Goal: Complete application form: Complete application form

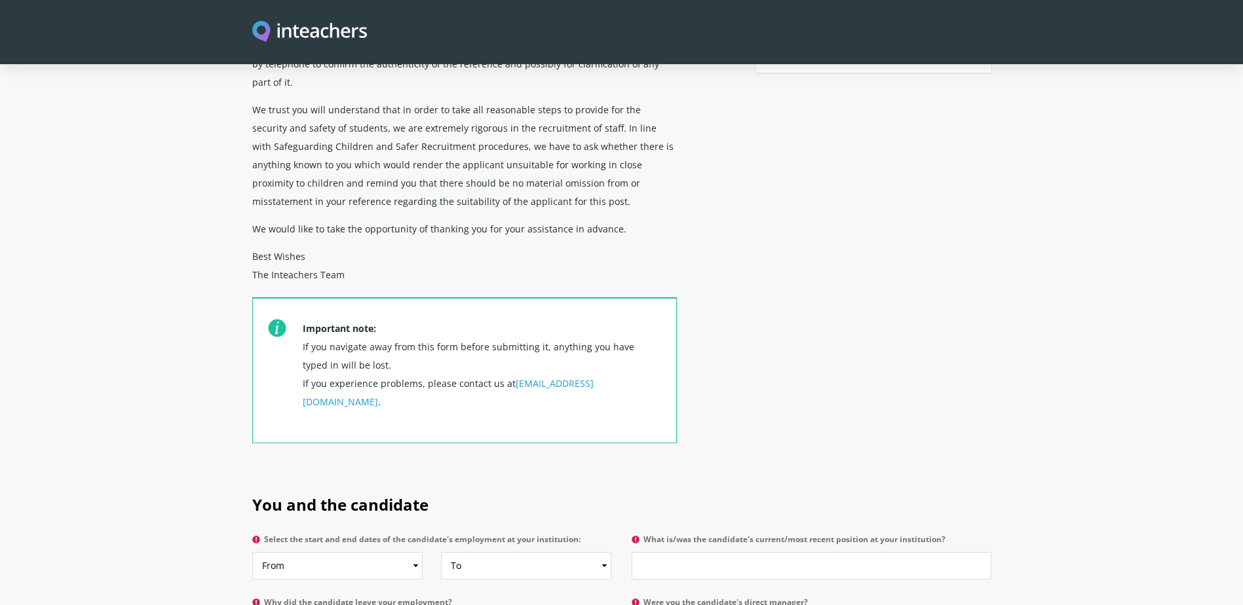
scroll to position [393, 0]
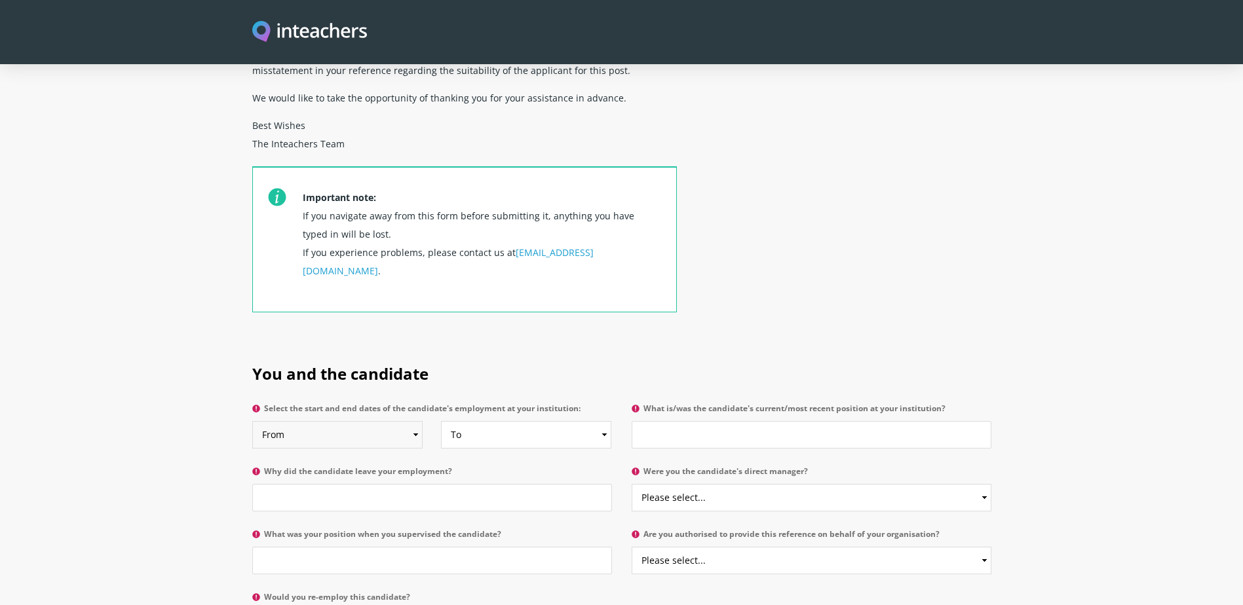
click at [358, 421] on select "From 2025 2024 2023 2022 2021 2020 2019 2018 2017 2016 2015 2014 2013 2012 2011…" at bounding box center [337, 435] width 171 height 28
select select "2022"
click at [252, 421] on select "From 2025 2024 2023 2022 2021 2020 2019 2018 2017 2016 2015 2014 2013 2012 2011…" at bounding box center [337, 435] width 171 height 28
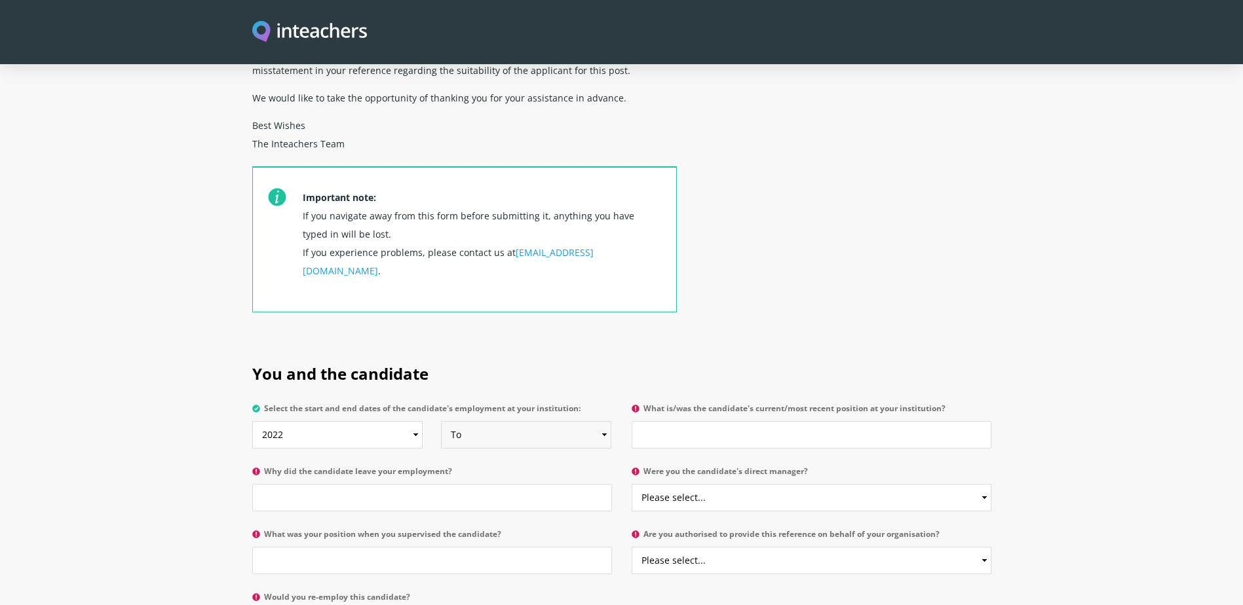
click at [525, 421] on select "To Currently 2025 2024 2023 2022 2021 2020 2019 2018 2017 2016 2015 2014 2013 2…" at bounding box center [526, 435] width 171 height 28
select select "2025"
click at [441, 421] on select "To Currently 2025 2024 2023 2022 2021 2020 2019 2018 2017 2016 2015 2014 2013 2…" at bounding box center [526, 435] width 171 height 28
click at [664, 421] on input "What is/was the candidate's current/most recent position at your institution?" at bounding box center [811, 435] width 360 height 28
type input "Teaching Assistant in Early Years"
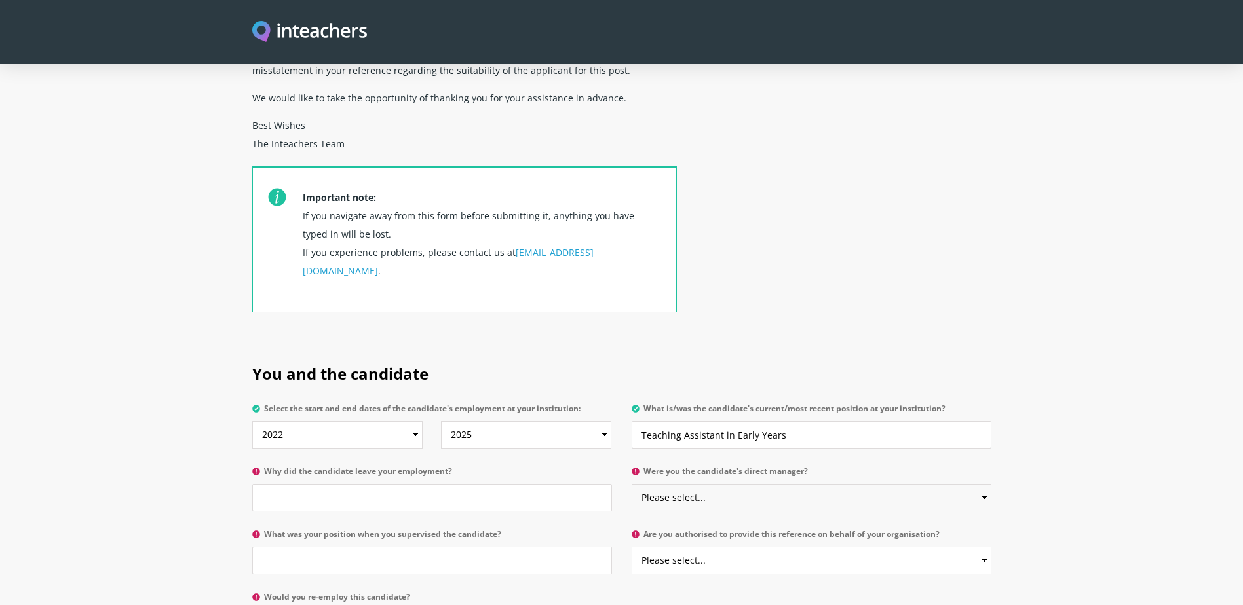
click at [667, 484] on select "Please select... Yes No" at bounding box center [811, 498] width 360 height 28
select select "Yes"
click at [631, 484] on select "Please select... Yes No" at bounding box center [811, 498] width 360 height 28
click at [393, 484] on input "Why did the candidate leave your employment?" at bounding box center [432, 498] width 360 height 28
type input "To move abroad with her family"
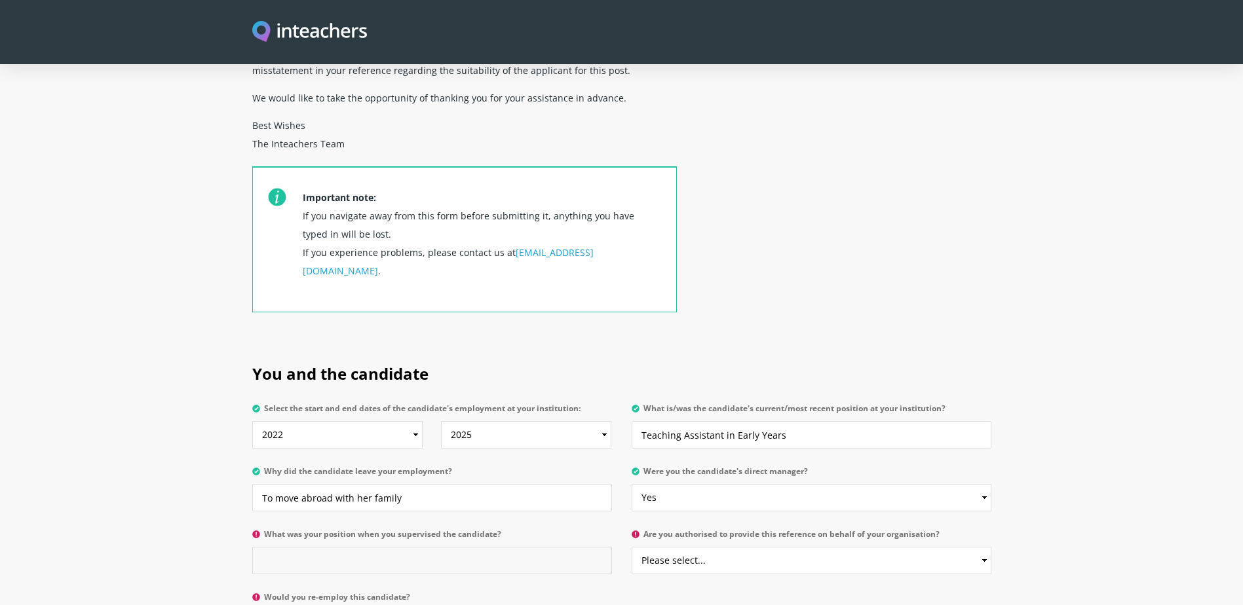
click at [361, 547] on input "What was your position when you supervised the candidate?" at bounding box center [432, 561] width 360 height 28
type input "Lead Early Years Teacher"
click at [708, 547] on select "Please select... Yes No" at bounding box center [811, 561] width 360 height 28
select select "Yes"
click at [631, 547] on select "Please select... Yes No" at bounding box center [811, 561] width 360 height 28
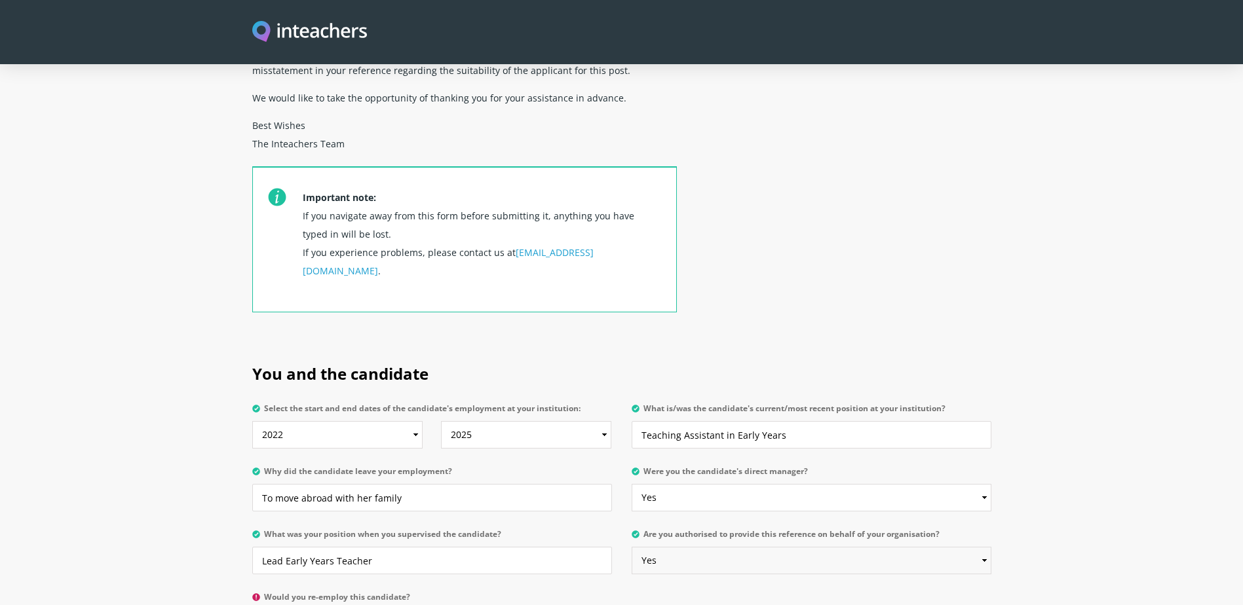
scroll to position [524, 0]
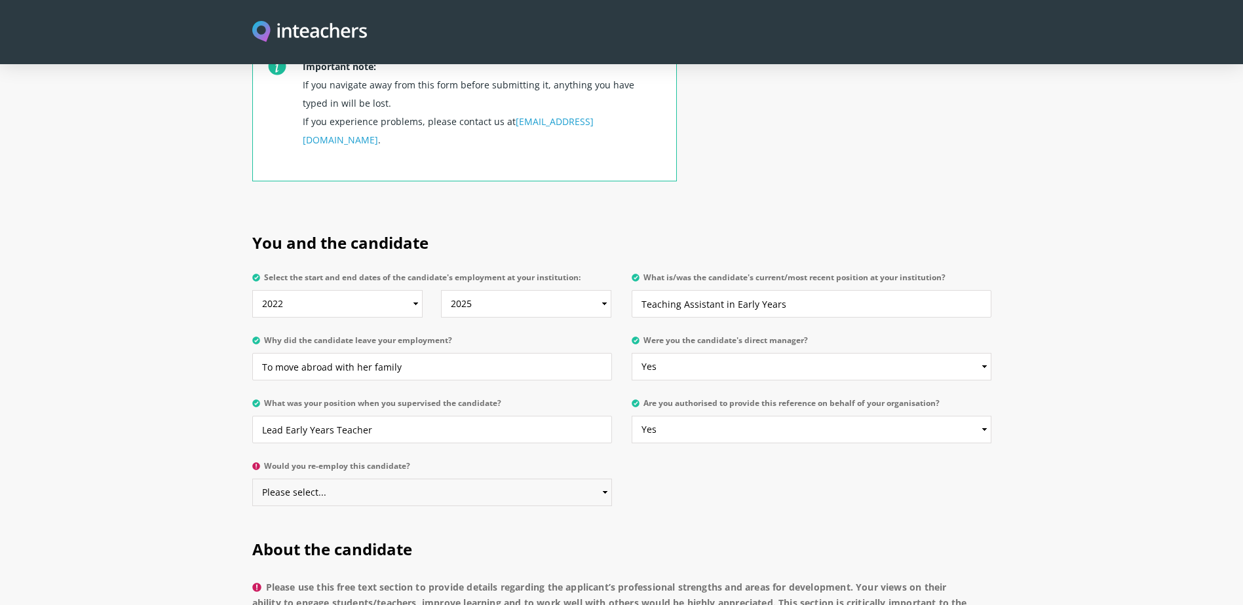
click at [427, 479] on select "Please select... Yes No" at bounding box center [432, 493] width 360 height 28
select select "Yes"
click at [252, 479] on select "Please select... Yes No" at bounding box center [432, 493] width 360 height 28
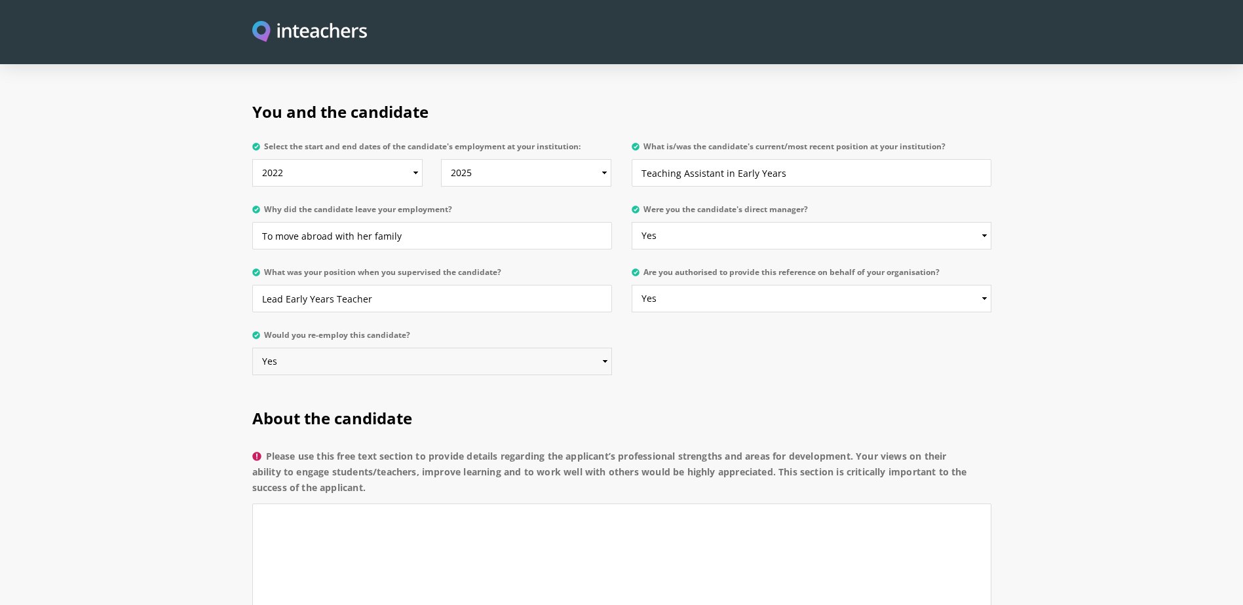
scroll to position [786, 0]
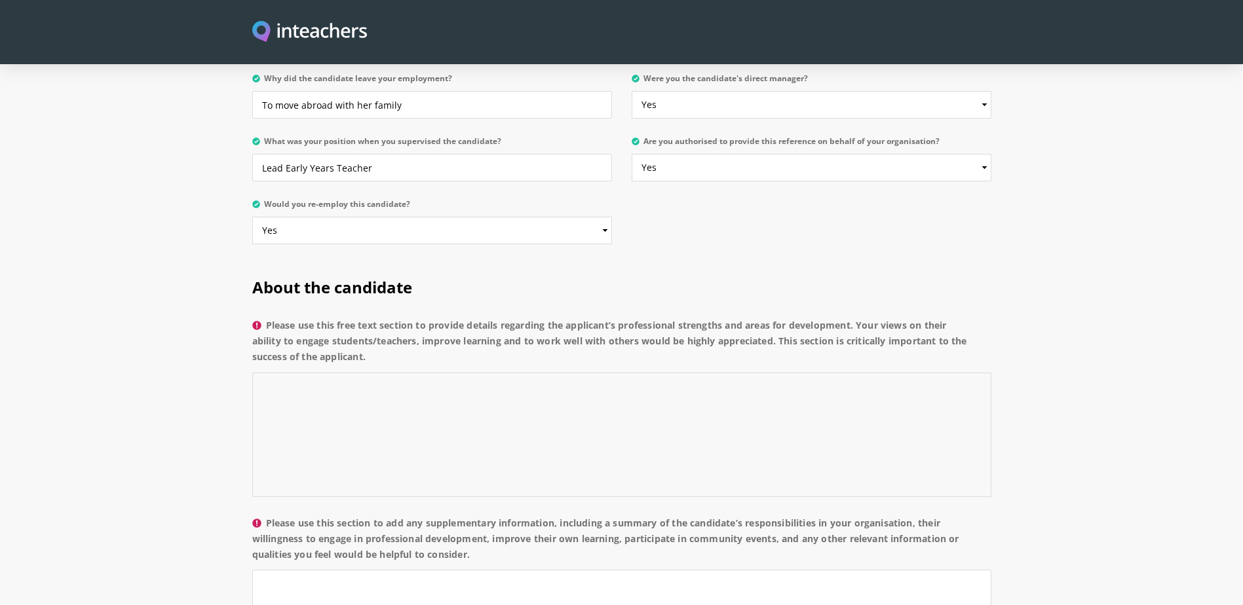
click at [391, 385] on textarea "Please use this free text section to provide details regarding the applicant’s …" at bounding box center [621, 435] width 739 height 124
click at [937, 385] on textarea "Please use this free text section to provide details regarding the applicant’s …" at bounding box center [621, 435] width 739 height 124
paste textarea "It is a pleasure to provide a reference for Sophie, who has worked as a Teachin…"
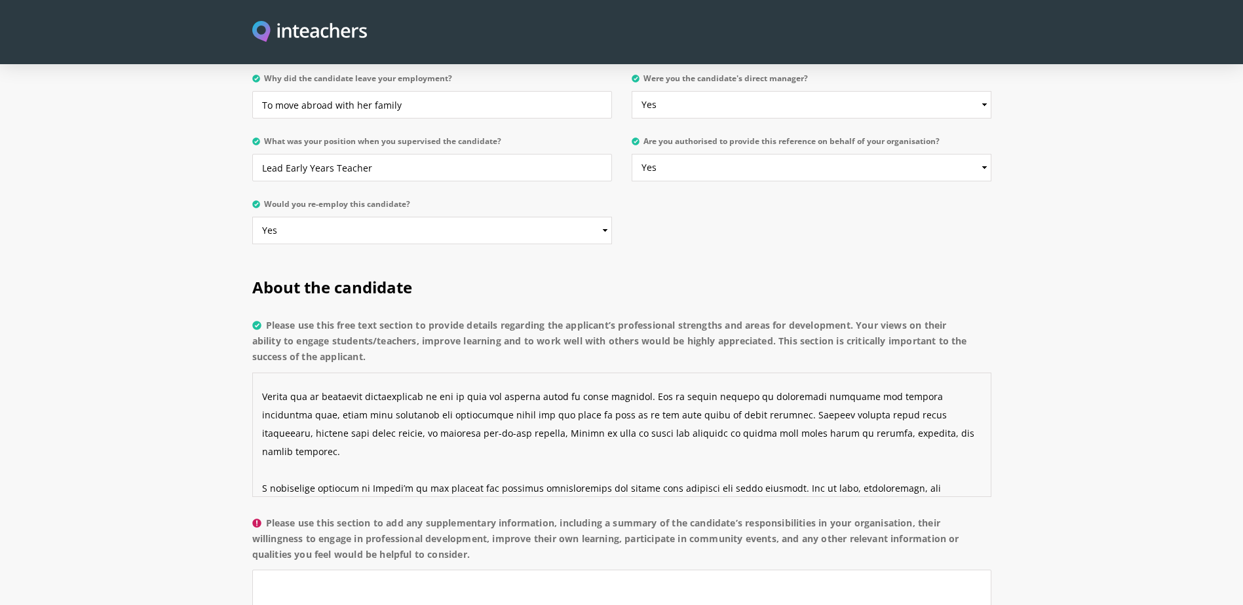
scroll to position [92, 0]
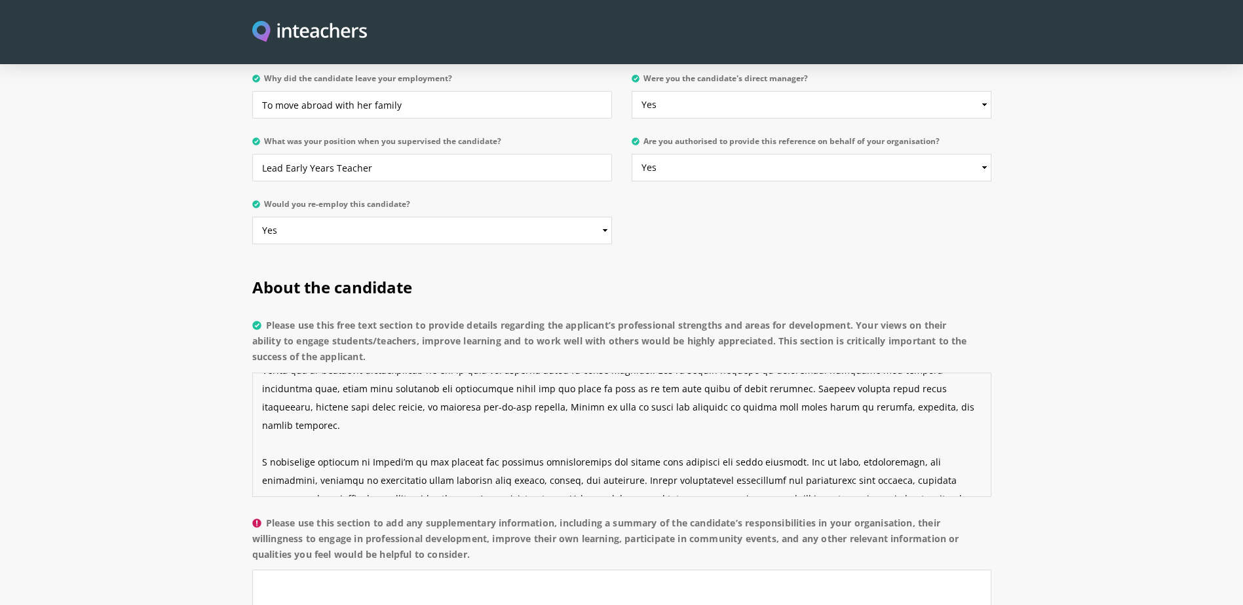
type textarea "It is a pleasure to provide a reference for Sophie, who has worked as a Teachin…"
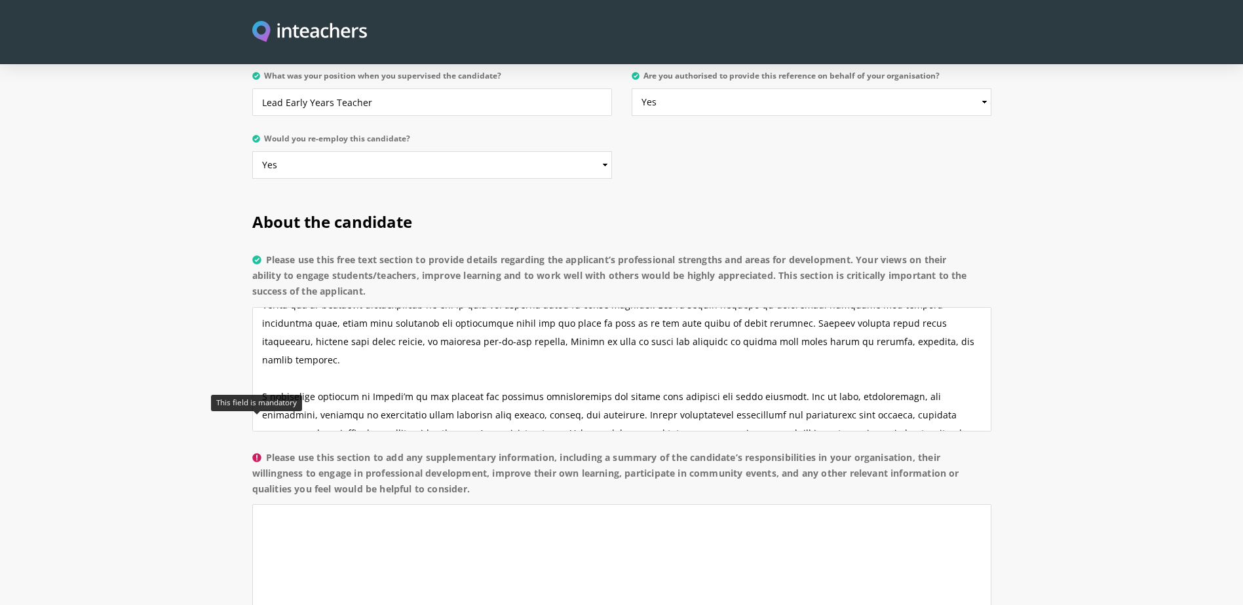
drag, startPoint x: 495, startPoint y: 455, endPoint x: 260, endPoint y: 418, distance: 238.0
click at [260, 450] on label "Please use this section to add any supplementary information, including a summa…" at bounding box center [621, 477] width 739 height 55
copy label "Please use this section to add any supplementary information, including a summa…"
click at [924, 521] on textarea "Please use this section to add any supplementary information, including a summa…" at bounding box center [621, 566] width 739 height 124
paste textarea "During her time with us, Sophie took on a wide range of responsibilities within…"
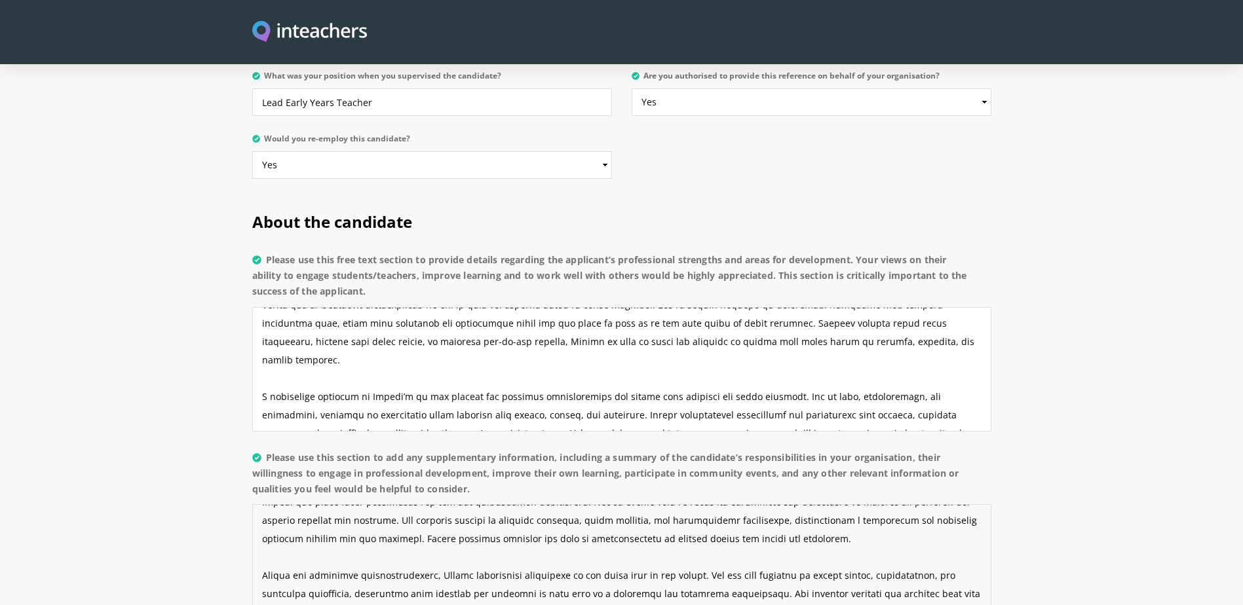
scroll to position [1048, 0]
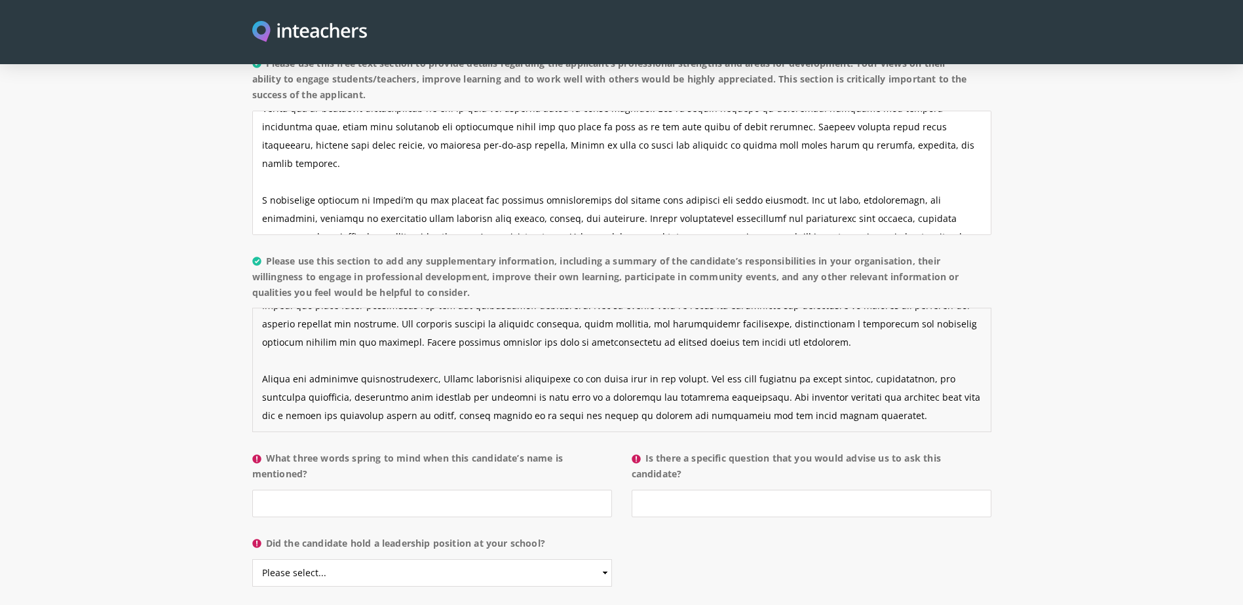
type textarea "During her time with us, Sophie took on a wide range of responsibilities within…"
click at [510, 490] on input "What three words spring to mind when this candidate’s name is mentioned?" at bounding box center [432, 504] width 360 height 28
type input "f"
type input "Kind, caring and supportive"
click at [711, 490] on input "Is there a specific question that you would advise us to ask this candidate?" at bounding box center [811, 504] width 360 height 28
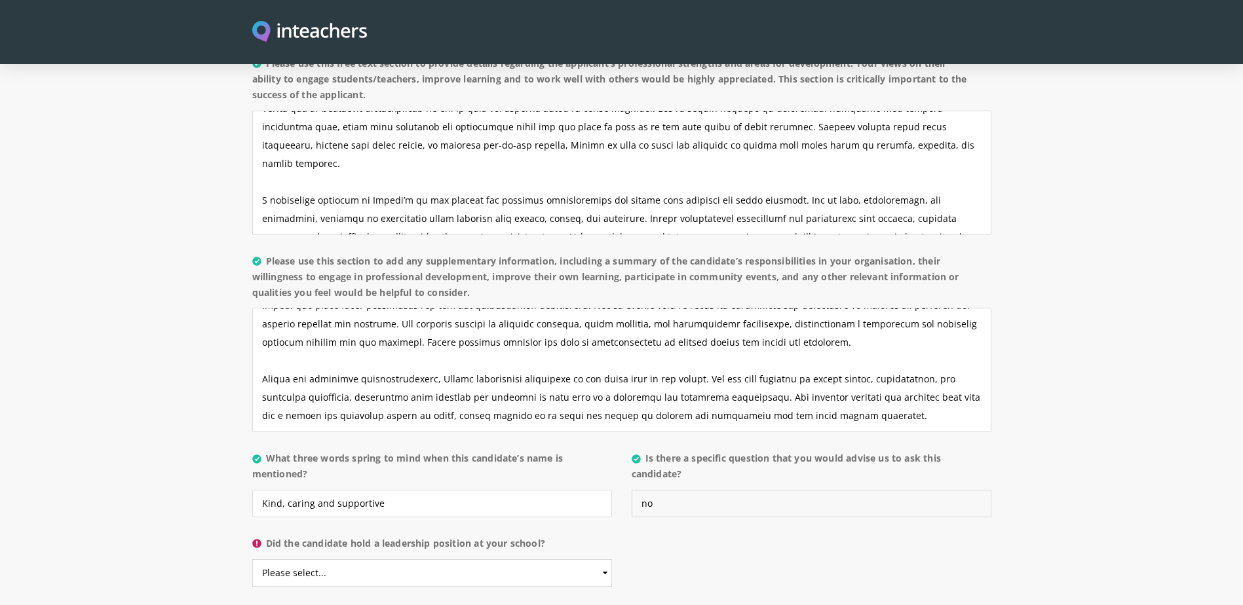
type input "no"
click at [427, 559] on select "Please select... Yes No" at bounding box center [432, 573] width 360 height 28
select select "No"
click at [252, 559] on select "Please select... Yes No" at bounding box center [432, 573] width 360 height 28
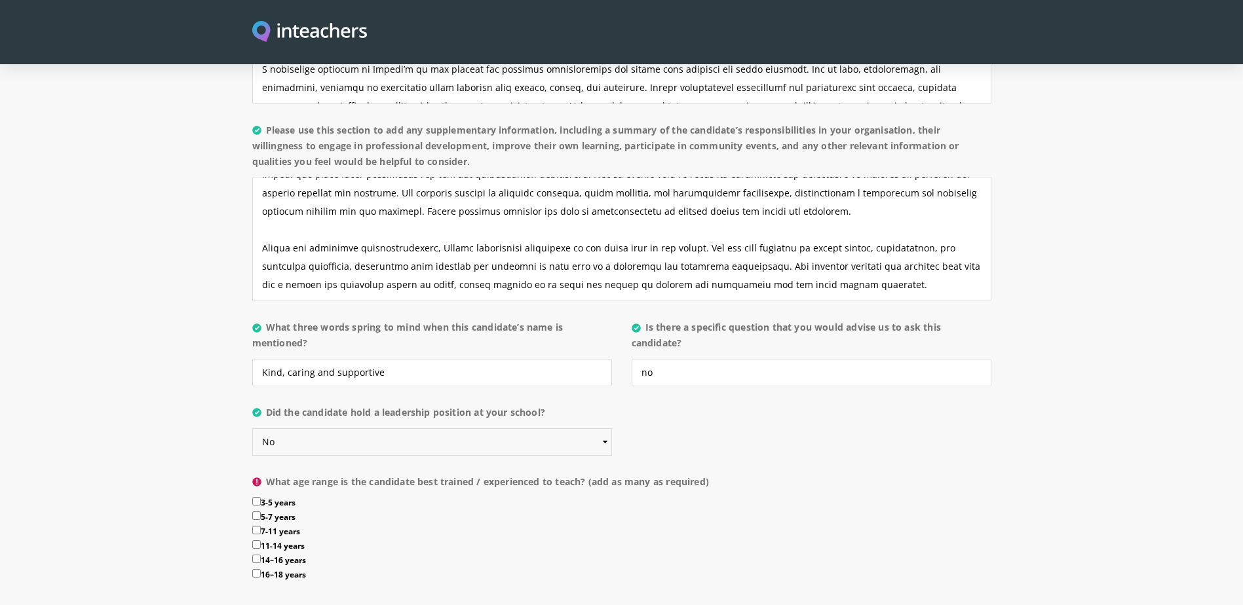
scroll to position [1310, 0]
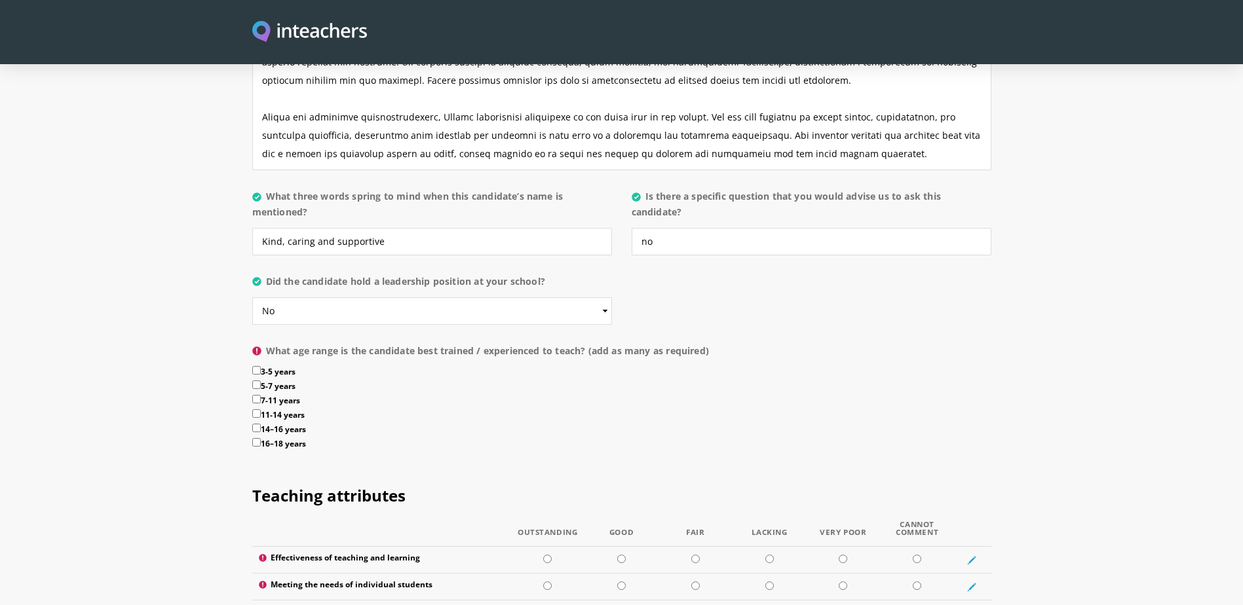
click at [257, 381] on input "5-7 years" at bounding box center [256, 385] width 9 height 9
checkbox input "true"
click at [255, 366] on input "3-5 years" at bounding box center [256, 370] width 9 height 9
checkbox input "true"
click at [255, 395] on input "7-11 years" at bounding box center [256, 399] width 9 height 9
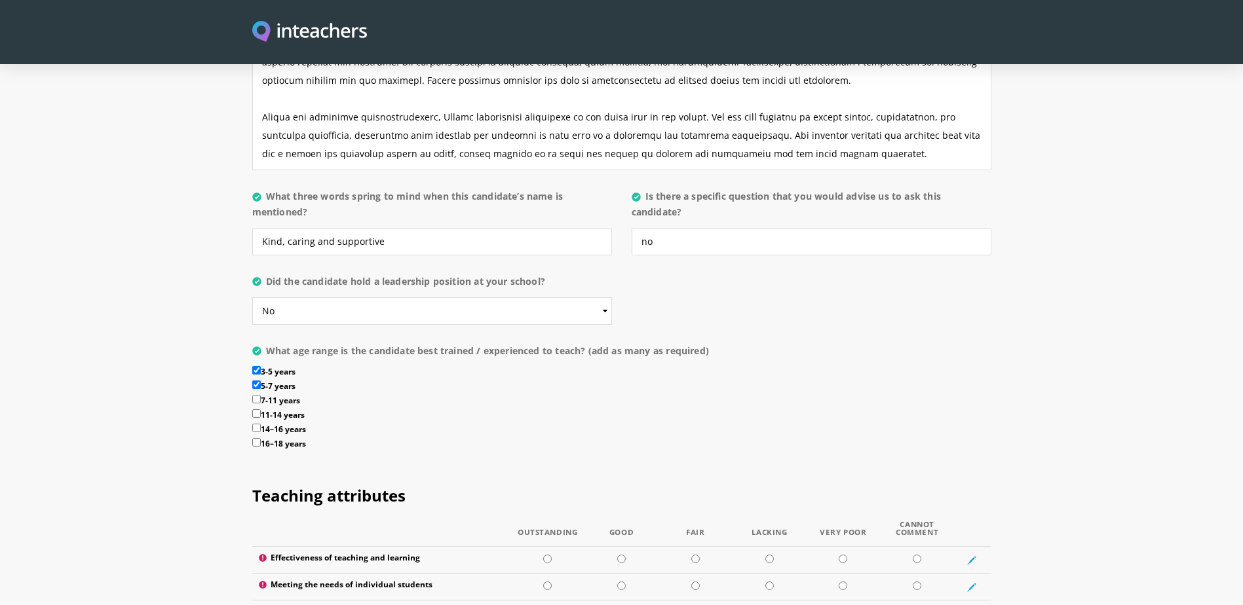
checkbox input "true"
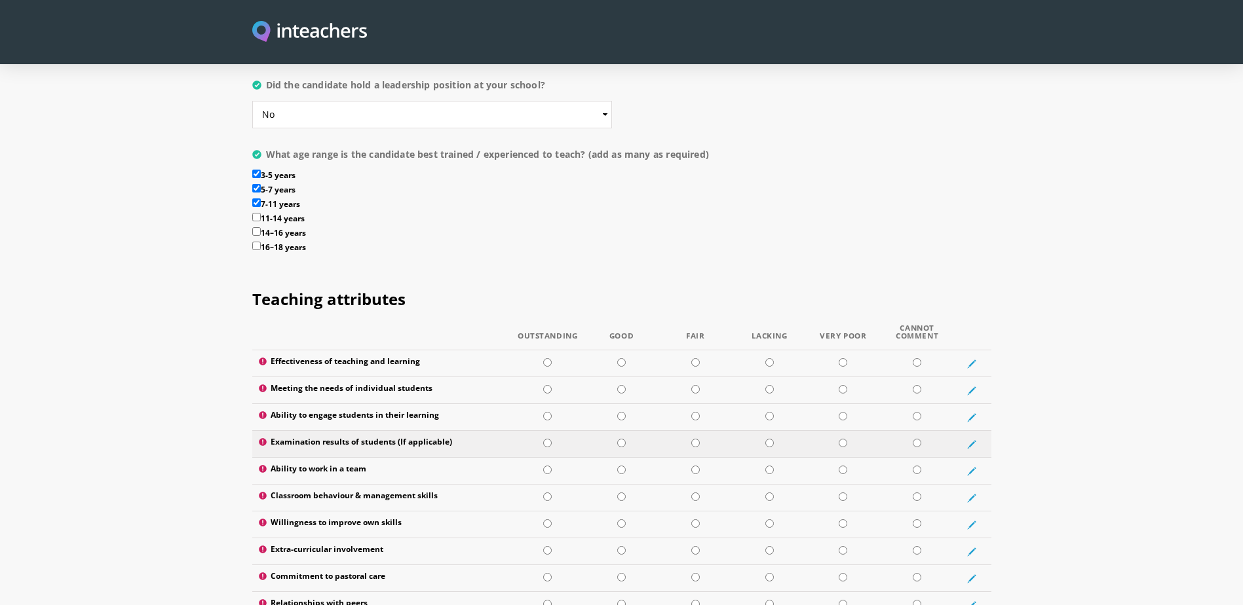
scroll to position [1572, 0]
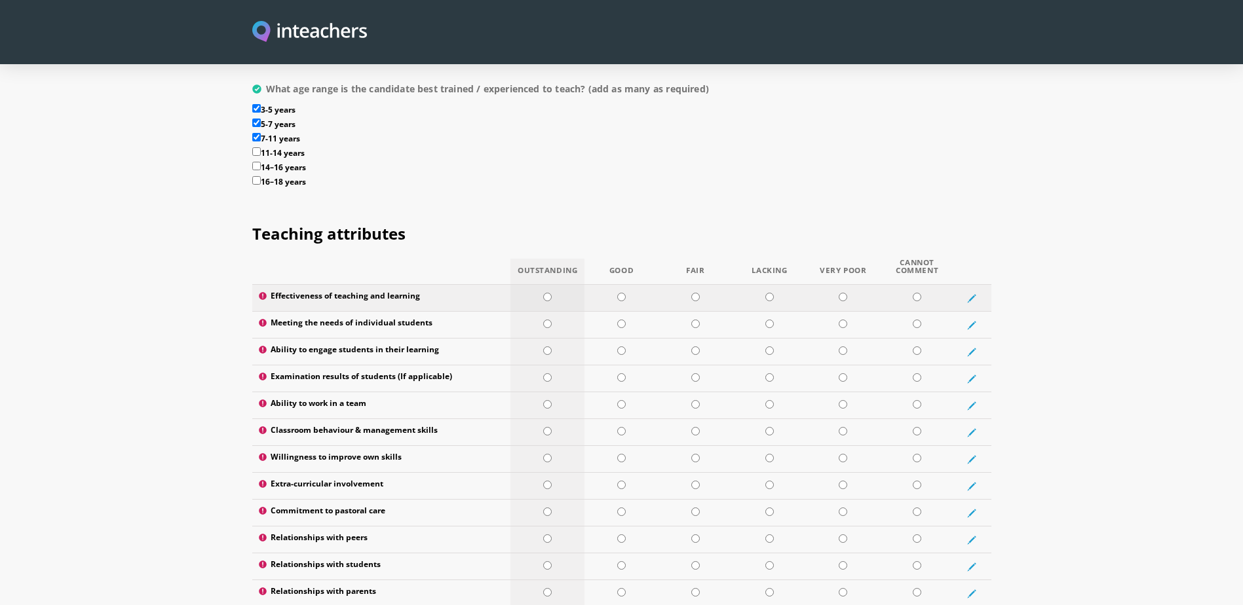
click at [547, 293] on input "radio" at bounding box center [547, 297] width 9 height 9
radio input "true"
click at [544, 320] on input "radio" at bounding box center [547, 324] width 9 height 9
radio input "true"
click at [548, 339] on td at bounding box center [547, 352] width 74 height 27
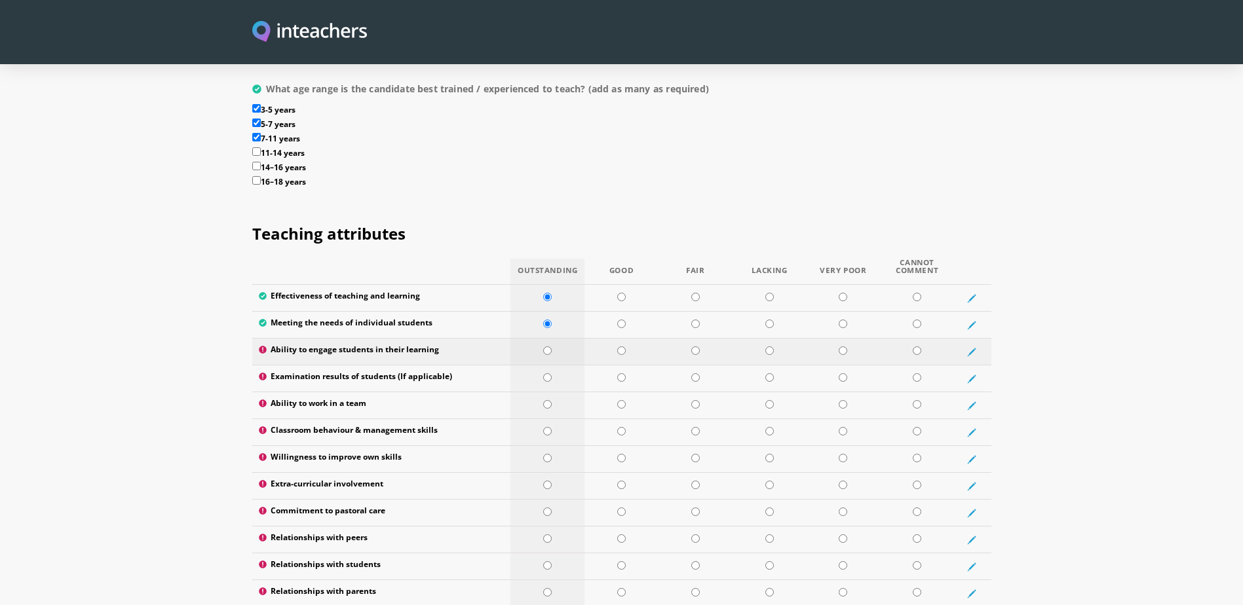
radio input "true"
click at [548, 373] on input "radio" at bounding box center [547, 377] width 9 height 9
radio input "true"
click at [546, 400] on input "radio" at bounding box center [547, 404] width 9 height 9
radio input "true"
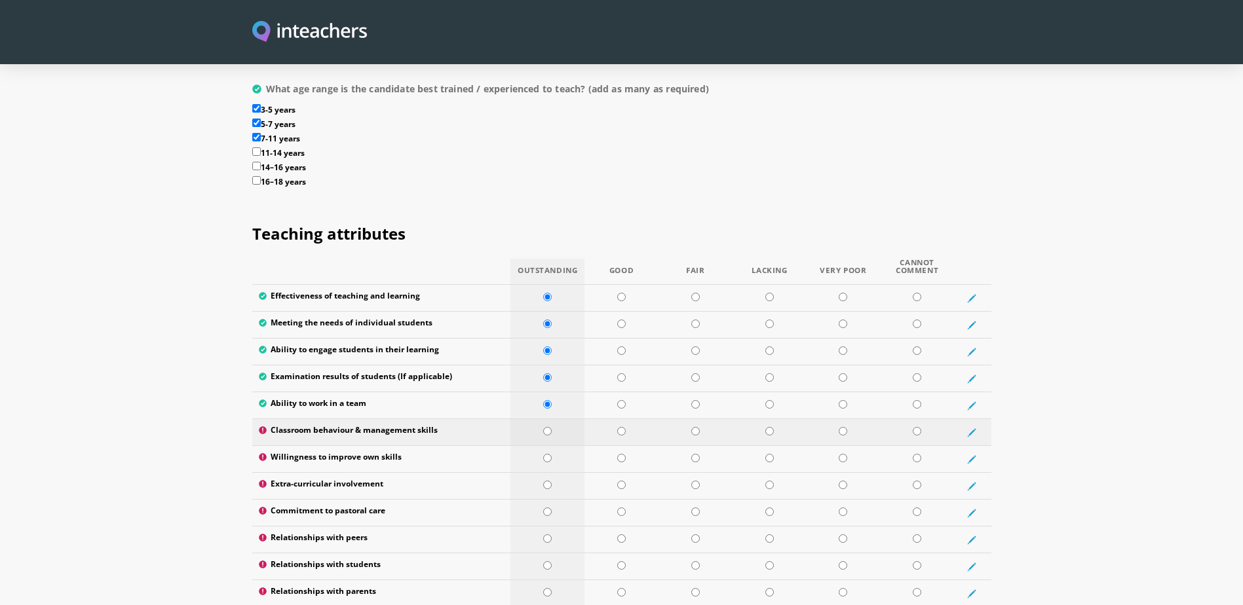
drag, startPoint x: 548, startPoint y: 390, endPoint x: 548, endPoint y: 409, distance: 18.3
click at [548, 427] on input "radio" at bounding box center [547, 431] width 9 height 9
radio input "true"
drag, startPoint x: 547, startPoint y: 416, endPoint x: 548, endPoint y: 424, distance: 8.5
click at [547, 446] on td at bounding box center [547, 459] width 74 height 27
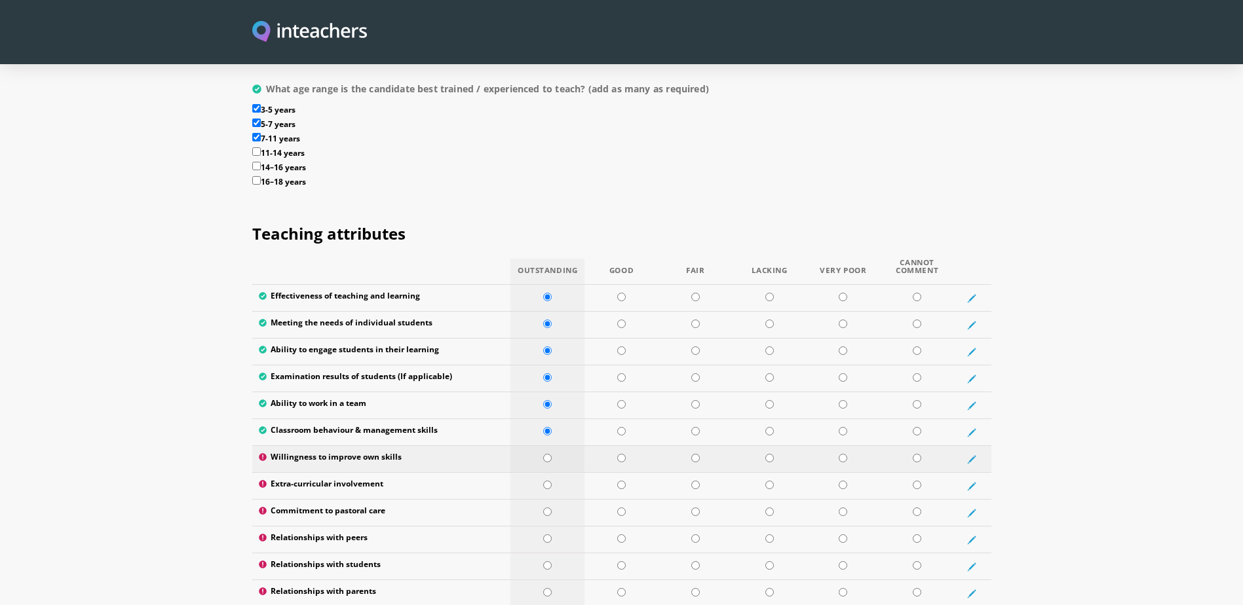
radio input "true"
click at [550, 481] on input "radio" at bounding box center [547, 485] width 9 height 9
radio input "true"
click at [546, 508] on input "radio" at bounding box center [547, 512] width 9 height 9
radio input "true"
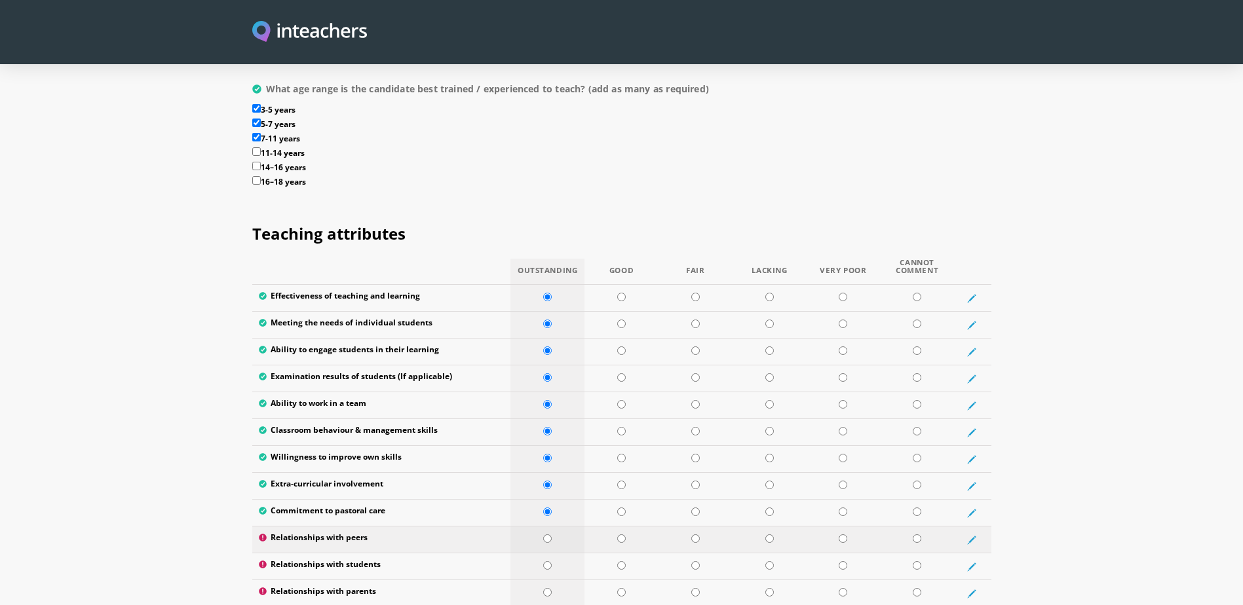
click at [548, 535] on input "radio" at bounding box center [547, 539] width 9 height 9
radio input "true"
click at [545, 554] on td at bounding box center [547, 567] width 74 height 27
radio input "true"
click at [549, 588] on input "radio" at bounding box center [547, 592] width 9 height 9
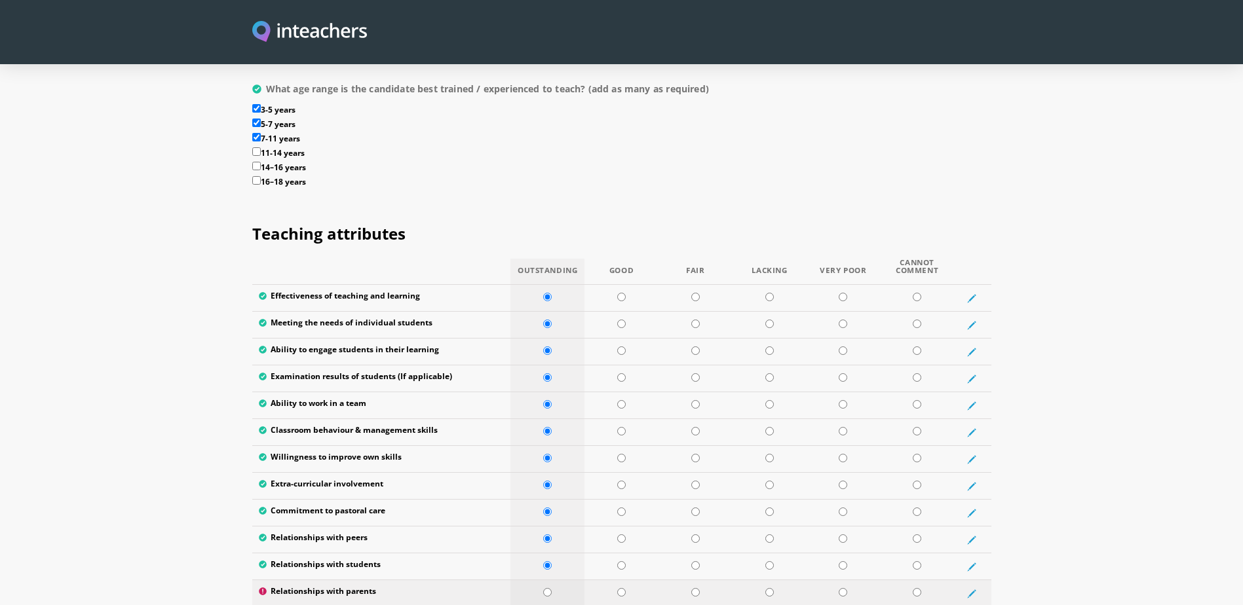
radio input "true"
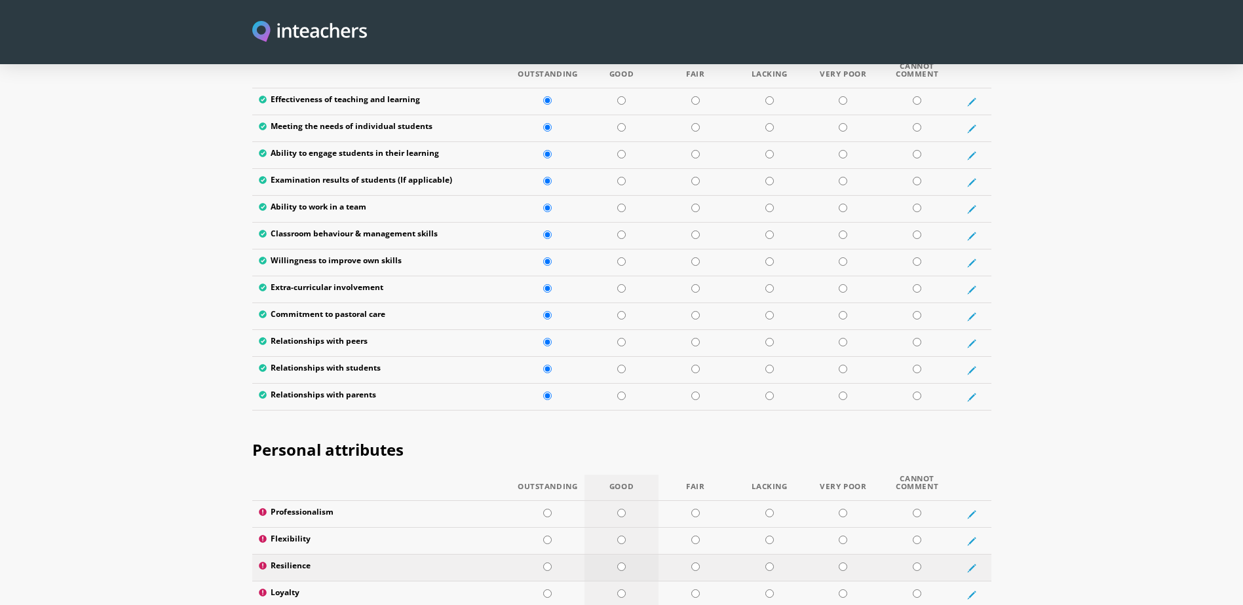
scroll to position [2031, 0]
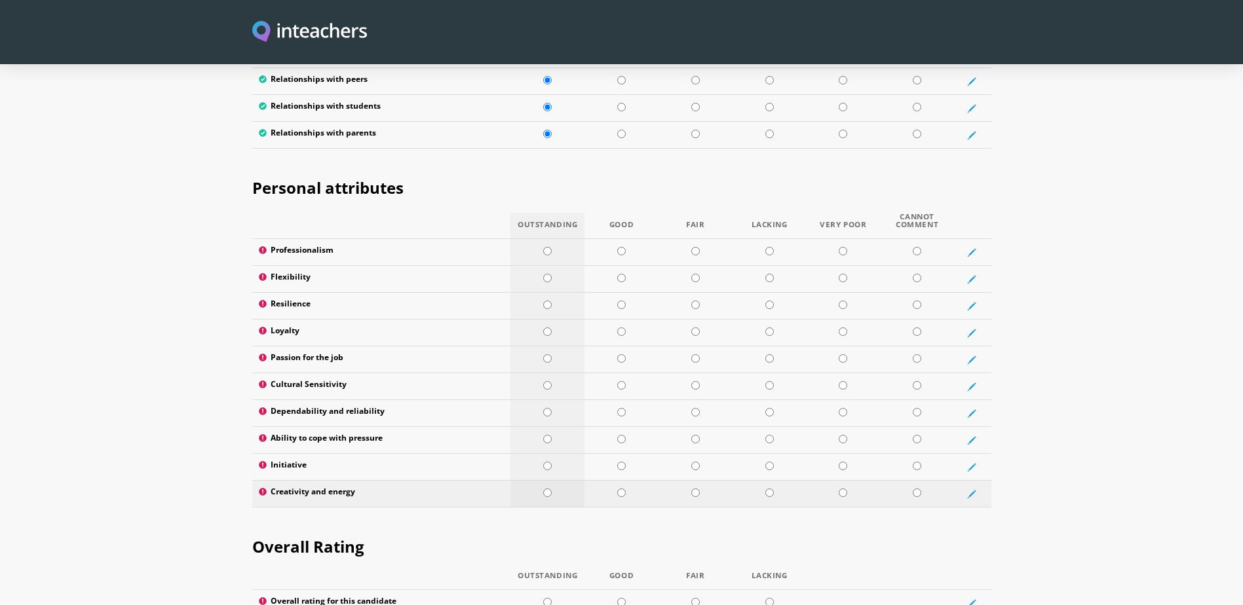
click at [554, 481] on td at bounding box center [547, 494] width 74 height 27
radio input "true"
click at [546, 462] on input "radio" at bounding box center [547, 466] width 9 height 9
radio input "true"
click at [548, 435] on input "radio" at bounding box center [547, 439] width 9 height 9
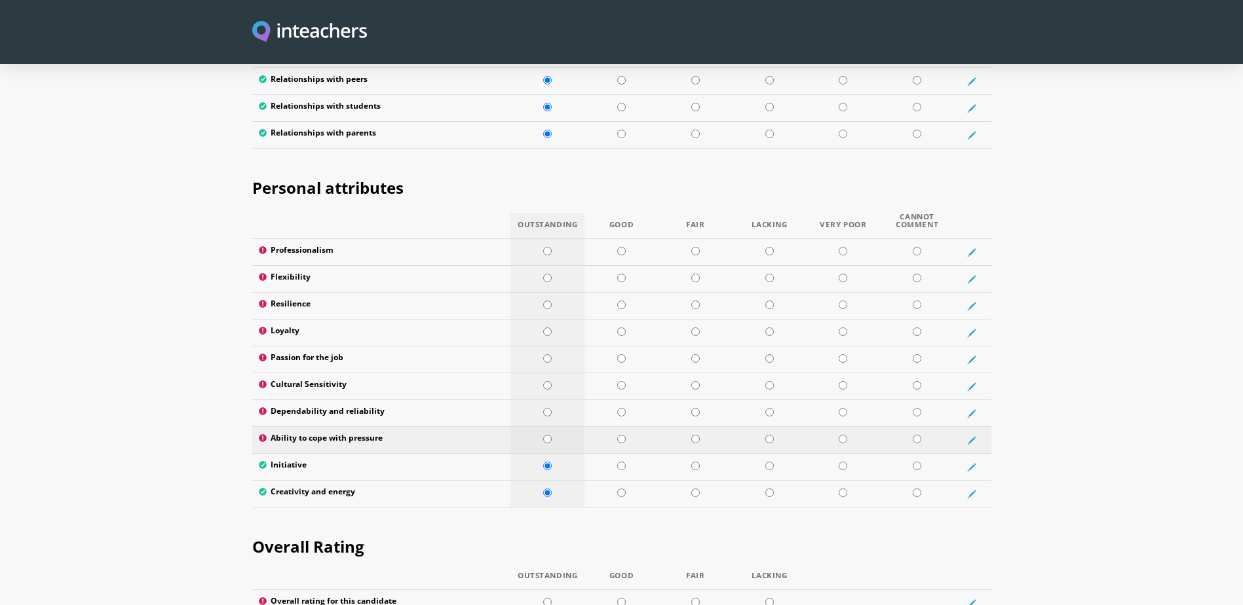
radio input "true"
click at [545, 408] on input "radio" at bounding box center [547, 412] width 9 height 9
radio input "true"
click at [545, 373] on td at bounding box center [547, 386] width 74 height 27
radio input "true"
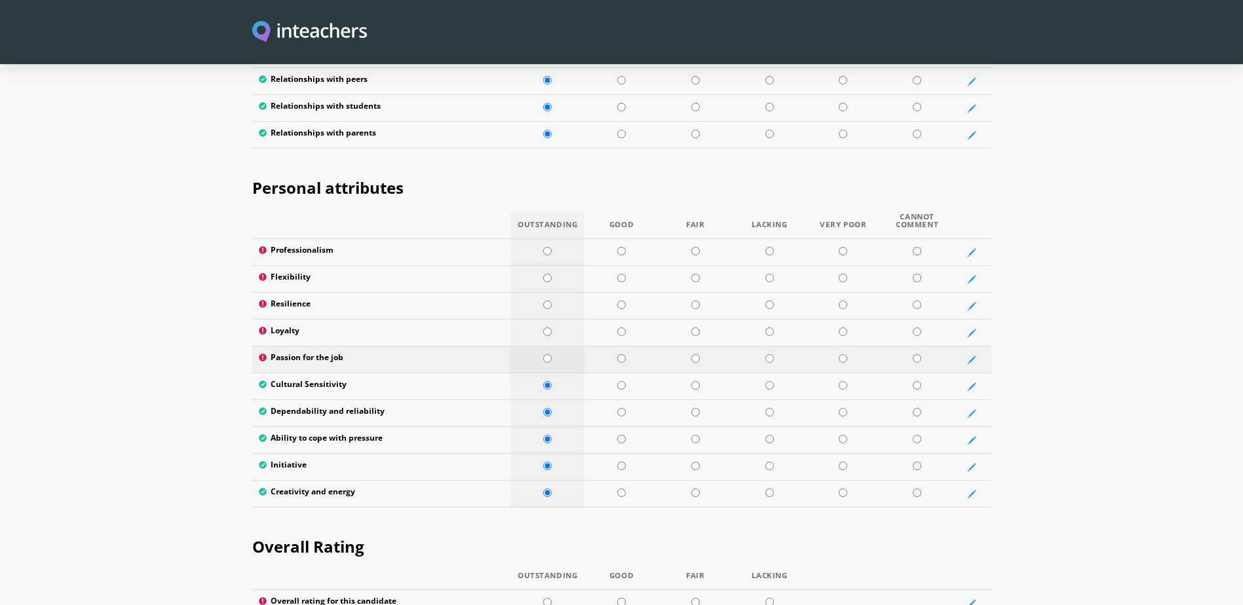
click at [547, 347] on td at bounding box center [547, 360] width 74 height 27
radio input "true"
click at [547, 328] on input "radio" at bounding box center [547, 332] width 9 height 9
radio input "true"
click at [543, 301] on input "radio" at bounding box center [547, 305] width 9 height 9
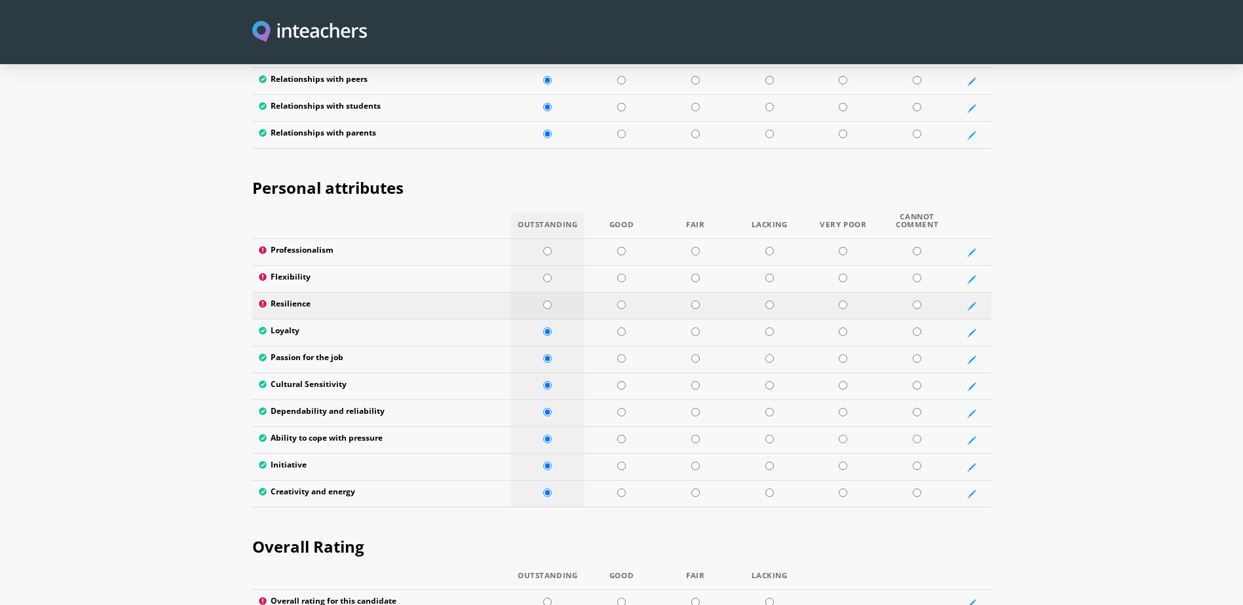
radio input "true"
click at [543, 274] on input "radio" at bounding box center [547, 278] width 9 height 9
radio input "true"
click at [542, 239] on td at bounding box center [547, 252] width 74 height 27
radio input "true"
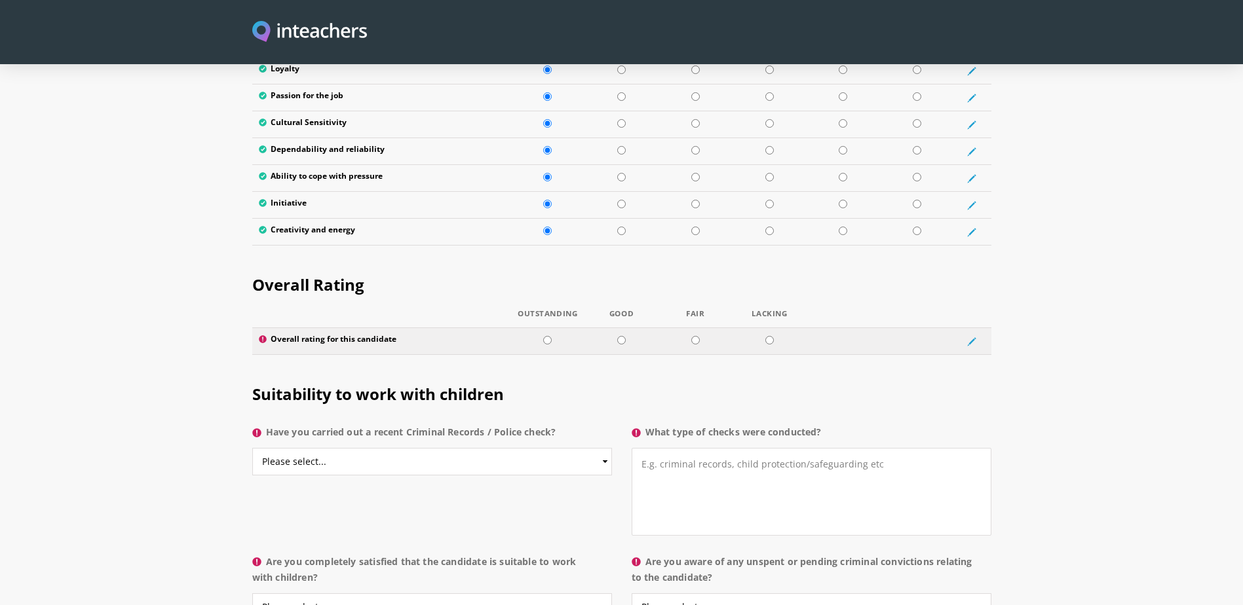
scroll to position [2358, 0]
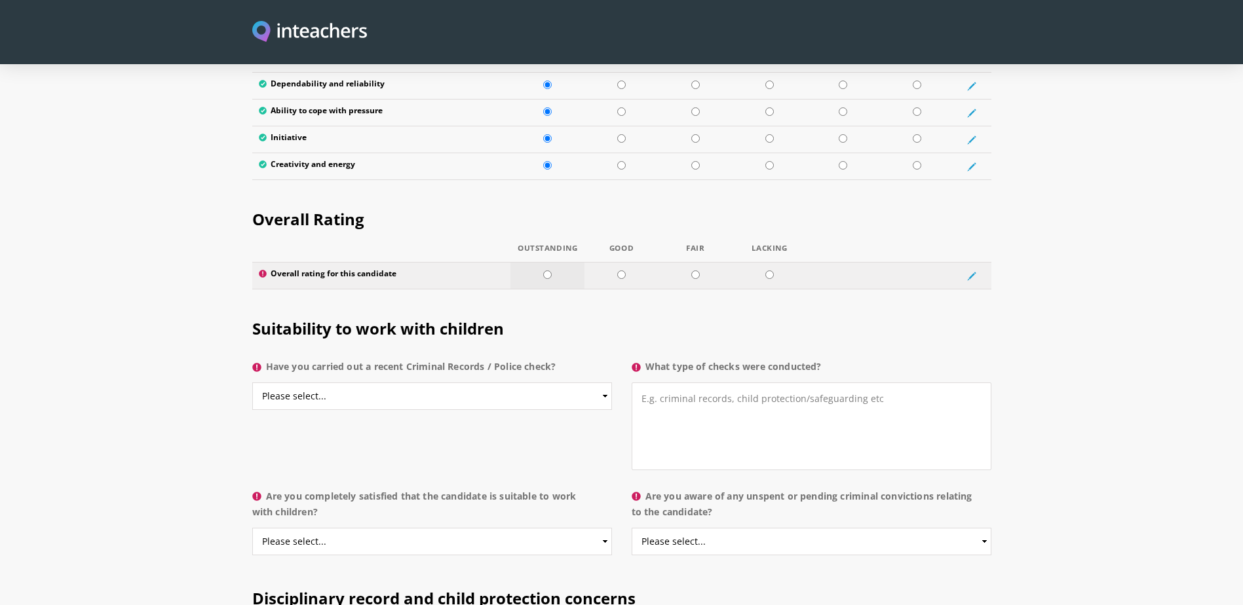
click at [546, 271] on input "radio" at bounding box center [547, 275] width 9 height 9
radio input "true"
click at [426, 383] on select "Please select... Yes No Do not know" at bounding box center [432, 397] width 360 height 28
click at [252, 383] on select "Please select... Yes No Do not know" at bounding box center [432, 397] width 360 height 28
click at [507, 383] on select "Please select... Yes No Do not know" at bounding box center [432, 397] width 360 height 28
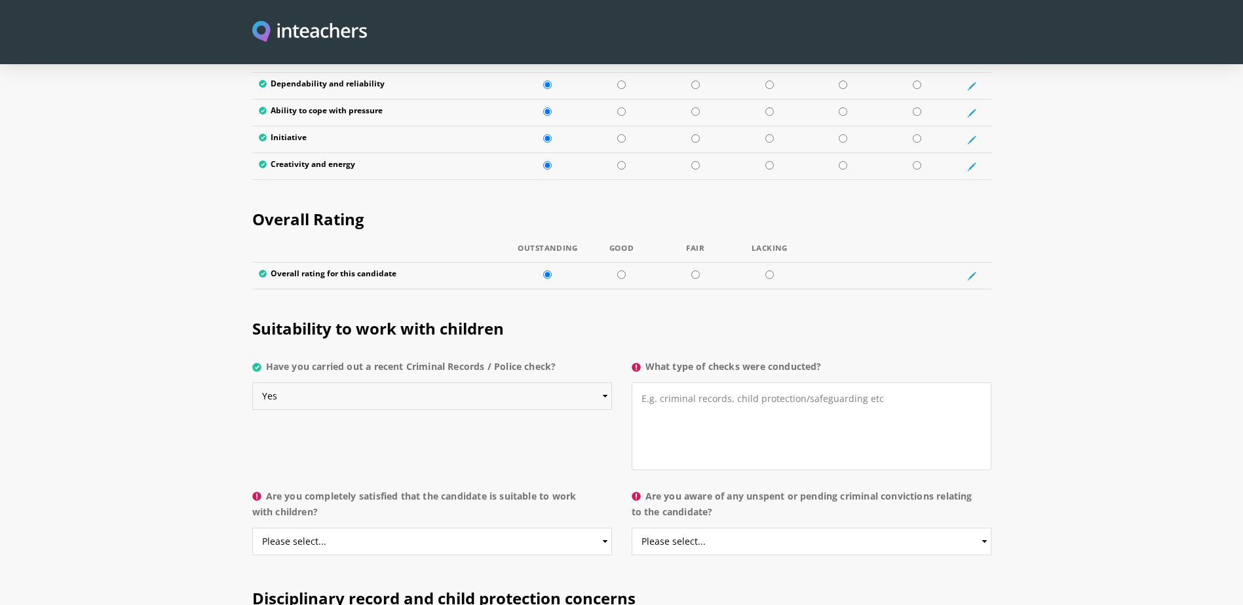
select select "Do not know"
click at [252, 383] on select "Please select... Yes No Do not know" at bounding box center [432, 397] width 360 height 28
click at [445, 528] on select "Please select... Yes No Do not know" at bounding box center [432, 542] width 360 height 28
select select "Yes"
click at [252, 528] on select "Please select... Yes No Do not know" at bounding box center [432, 542] width 360 height 28
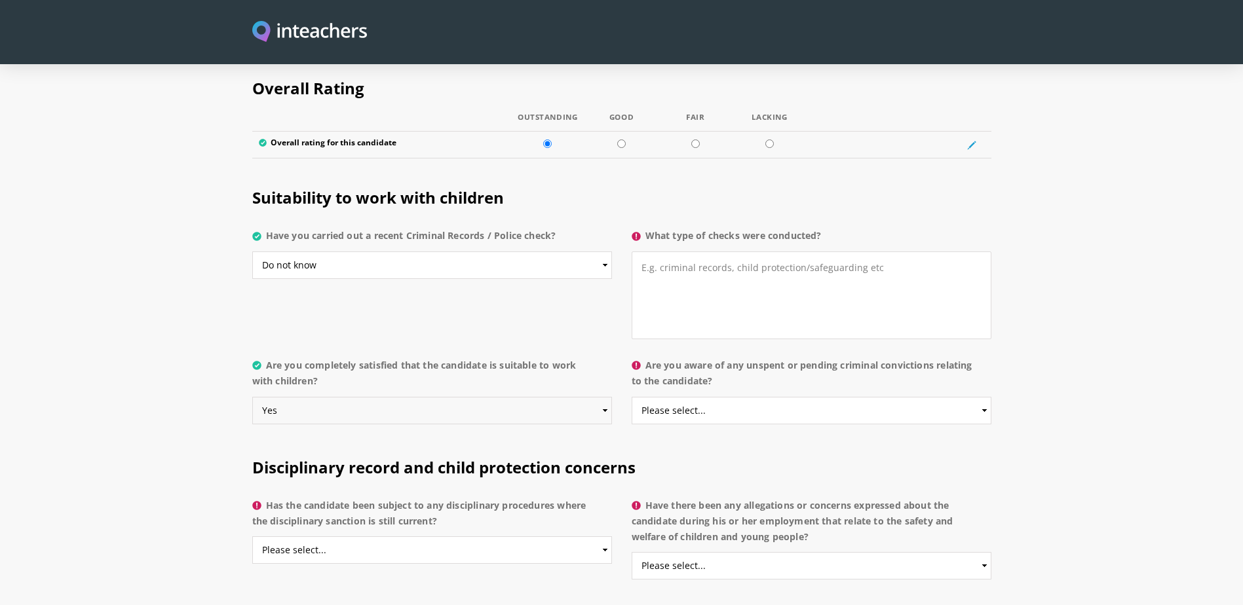
scroll to position [2620, 0]
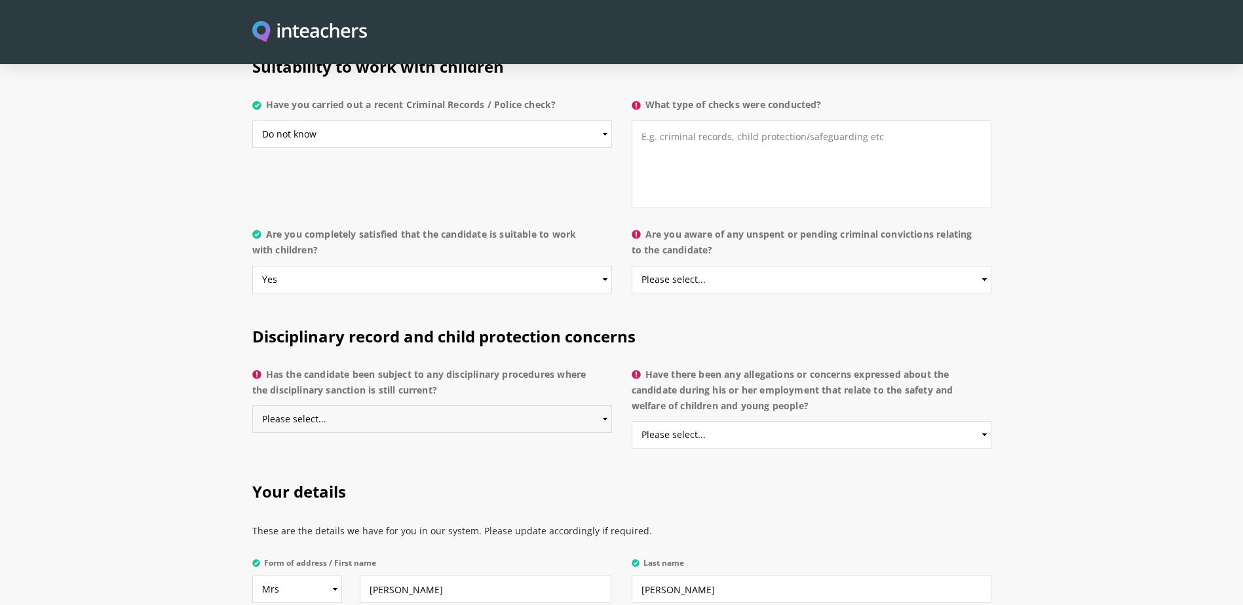
click at [459, 405] on select "Please select... Yes No Do not know" at bounding box center [432, 419] width 360 height 28
select select "No"
click at [252, 405] on select "Please select... Yes No Do not know" at bounding box center [432, 419] width 360 height 28
click at [731, 421] on select "Please select... Yes No Do not know" at bounding box center [811, 435] width 360 height 28
select select "No"
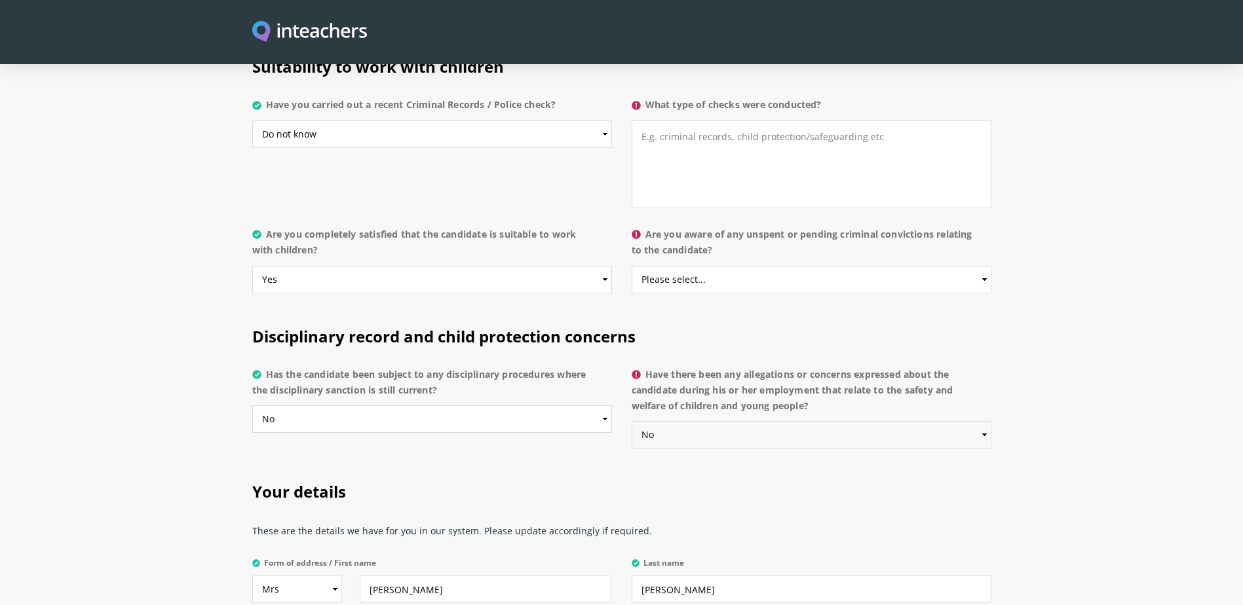
click at [631, 421] on select "Please select... Yes No Do not know" at bounding box center [811, 435] width 360 height 28
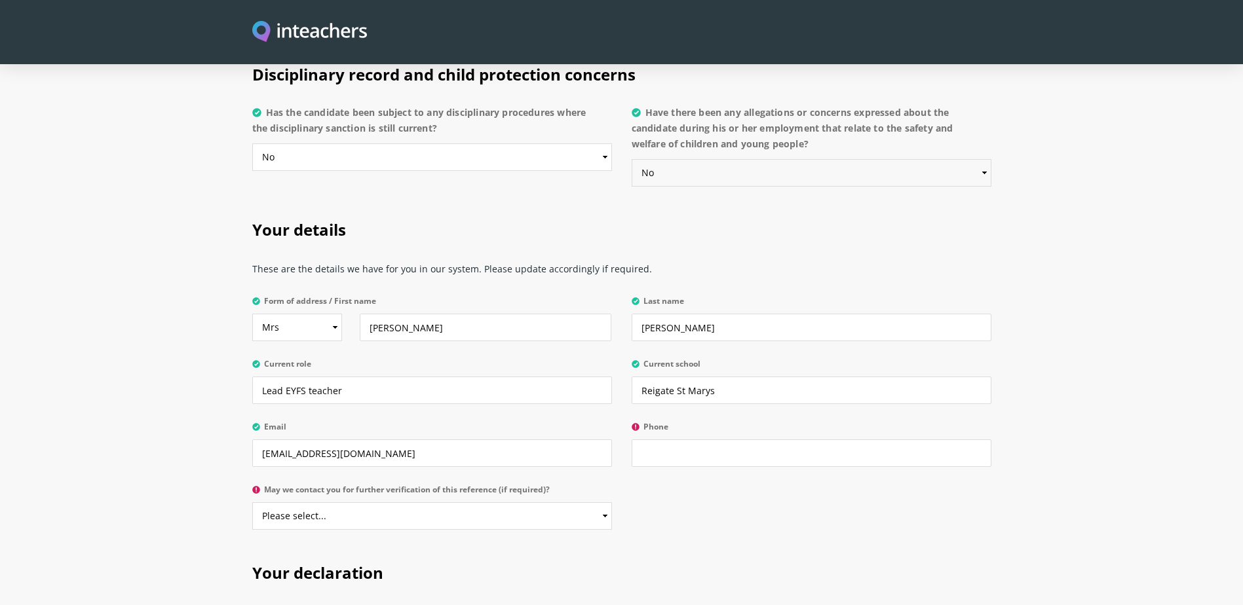
scroll to position [2948, 0]
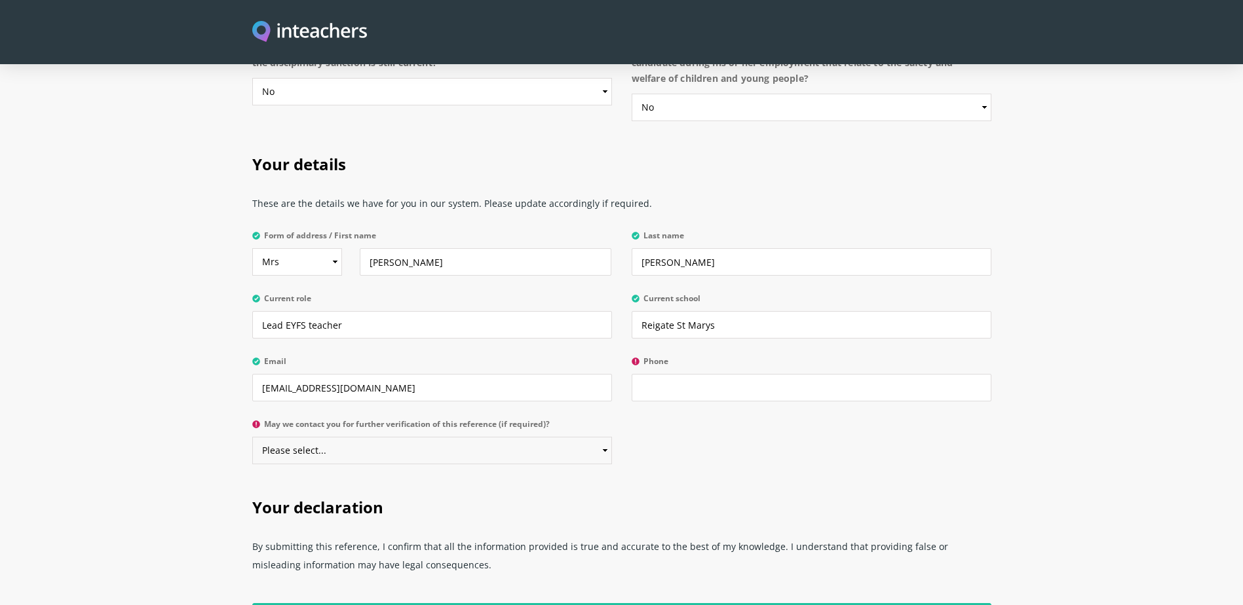
click at [394, 437] on select "Please select... Yes No" at bounding box center [432, 451] width 360 height 28
select select "Yes"
click at [252, 437] on select "Please select... Yes No" at bounding box center [432, 451] width 360 height 28
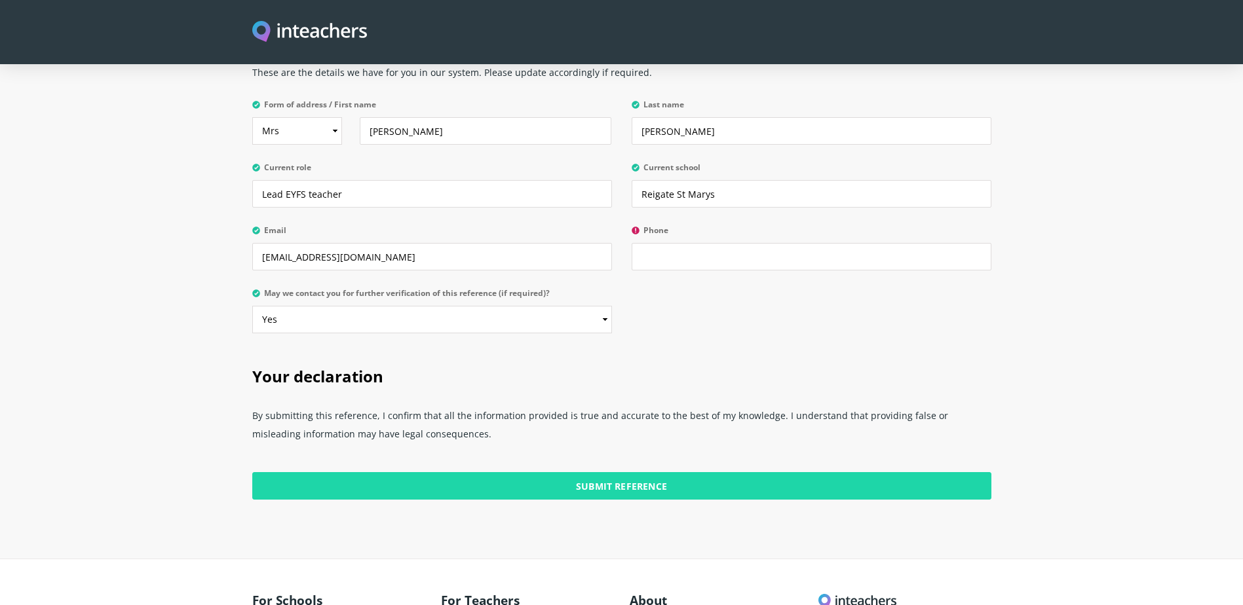
click at [675, 472] on input "Submit Reference" at bounding box center [621, 486] width 739 height 28
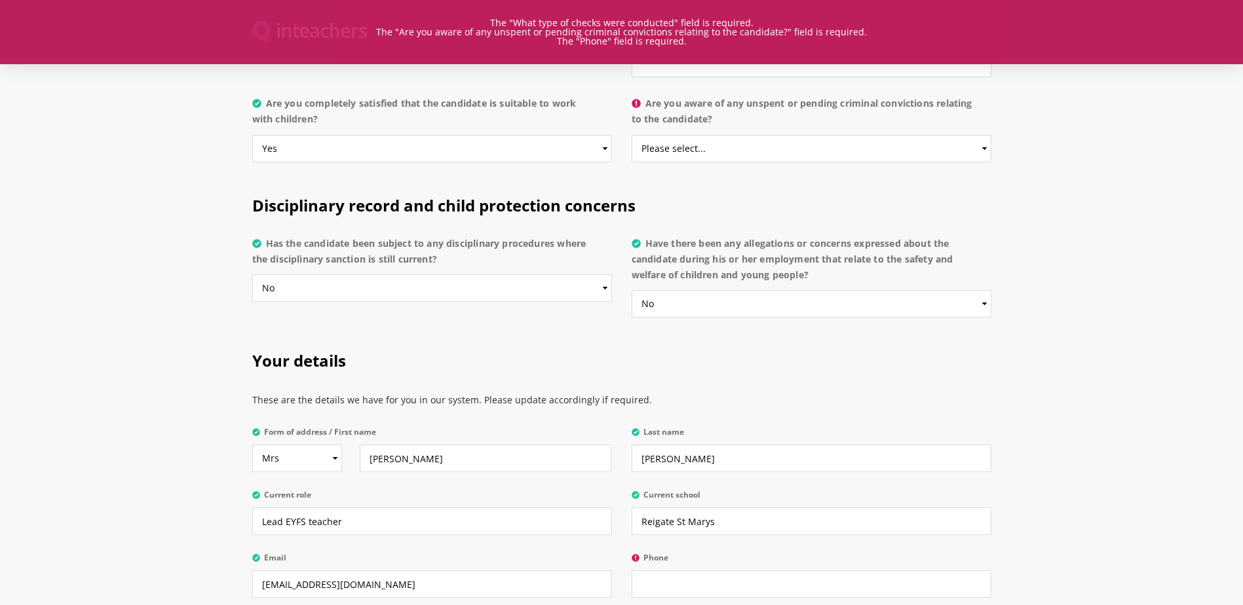
scroll to position [2555, 0]
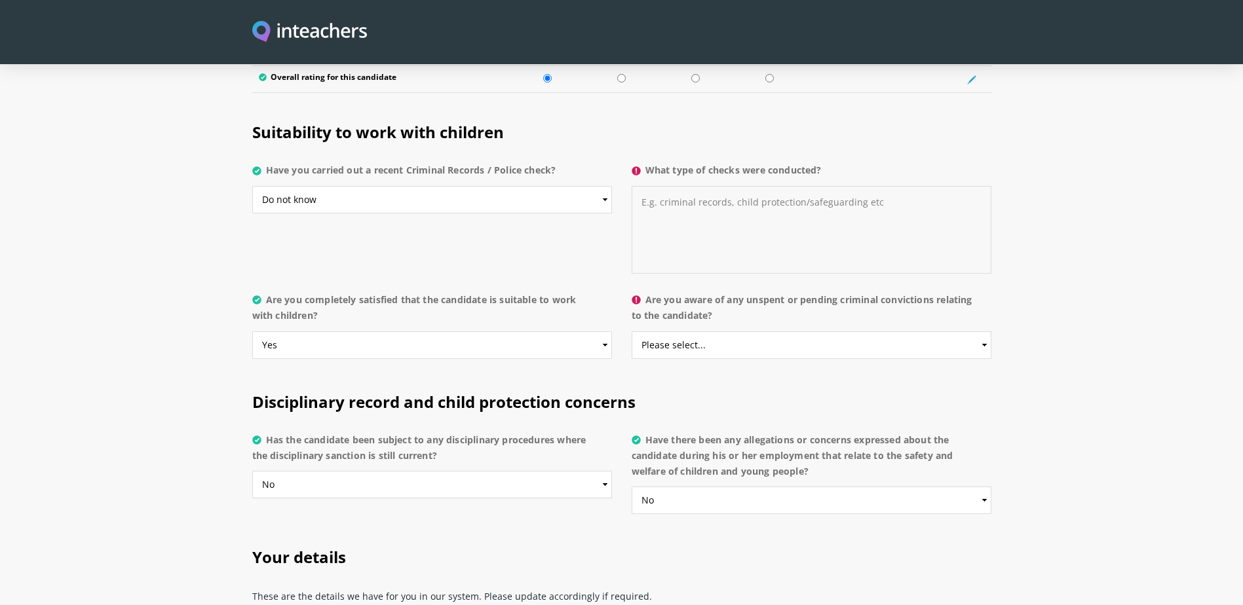
click at [690, 189] on textarea "What type of checks were conducted?" at bounding box center [811, 230] width 360 height 88
type textarea "i"
type textarea "I"
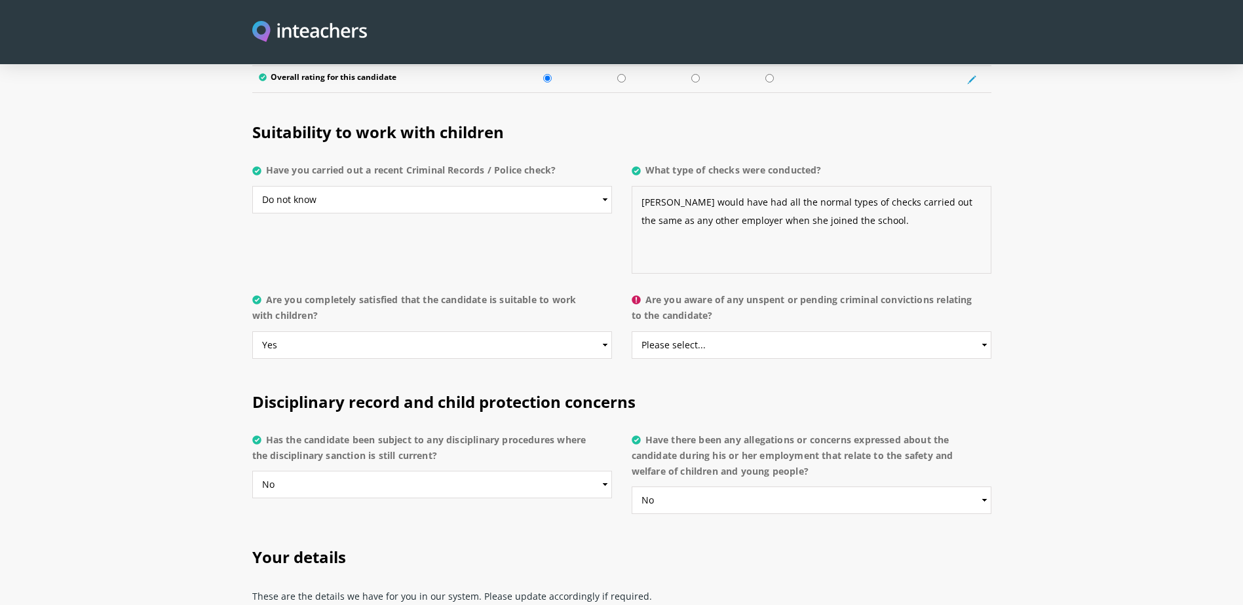
type textarea "Sophie would have had all the normal types of checks carried out the same as an…"
click at [761, 331] on select "Please select... Yes No Do not know" at bounding box center [811, 345] width 360 height 28
select select "No"
click at [631, 331] on select "Please select... Yes No Do not know" at bounding box center [811, 345] width 360 height 28
click at [760, 372] on h2 "Disciplinary record and child protection concerns" at bounding box center [621, 399] width 739 height 55
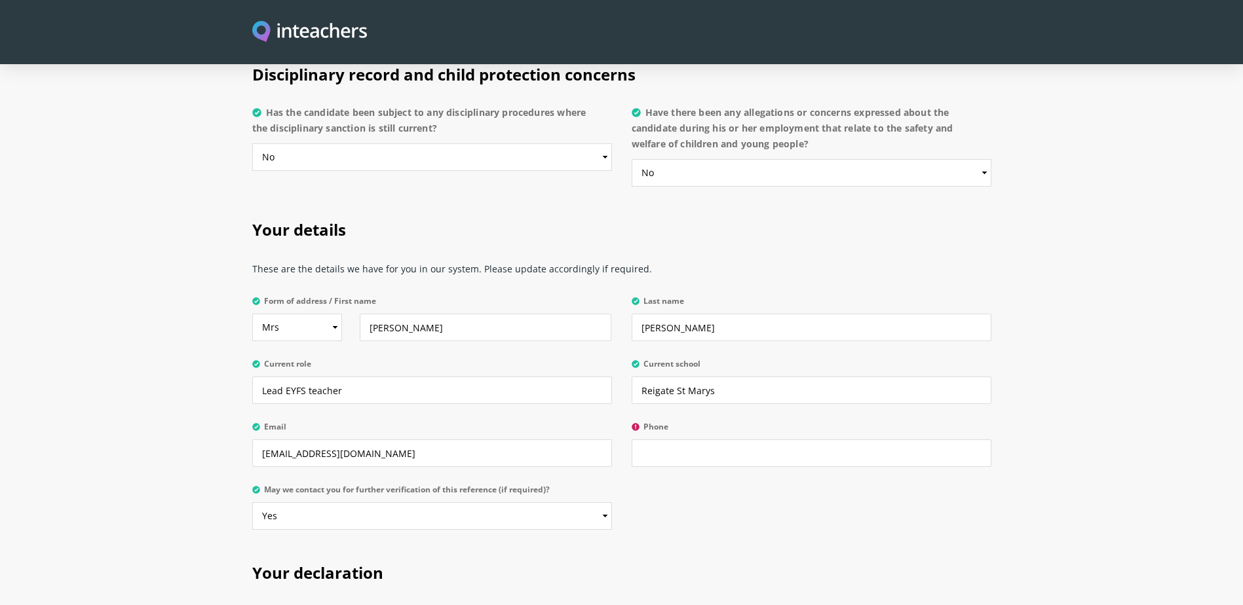
scroll to position [3190, 0]
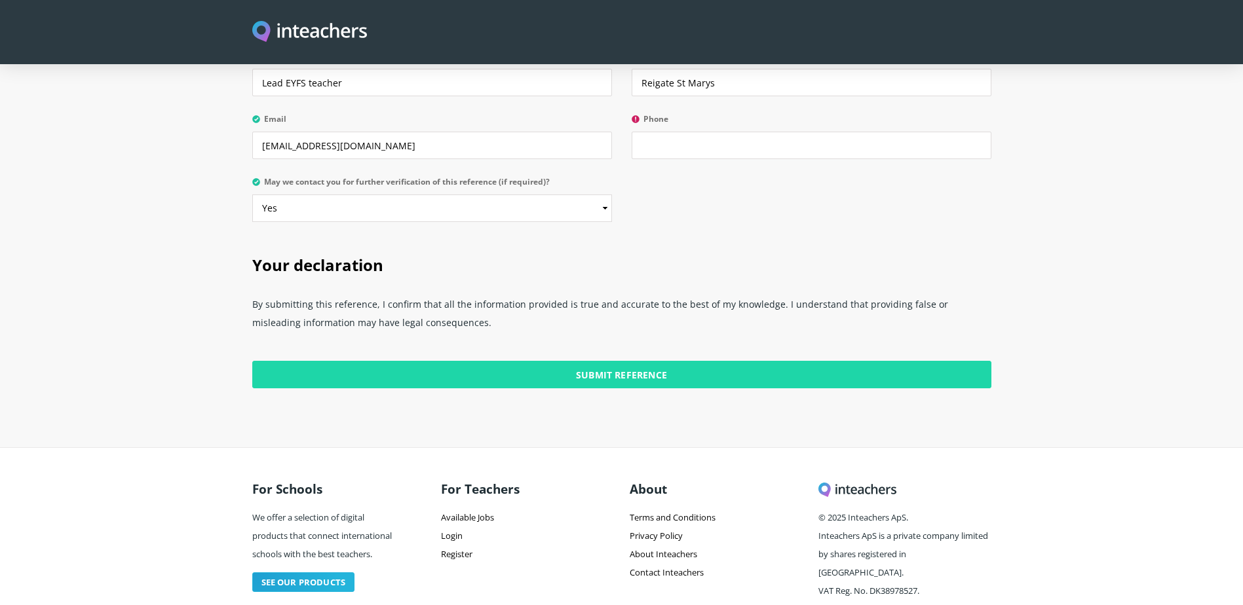
click at [747, 361] on input "Submit Reference" at bounding box center [621, 375] width 739 height 28
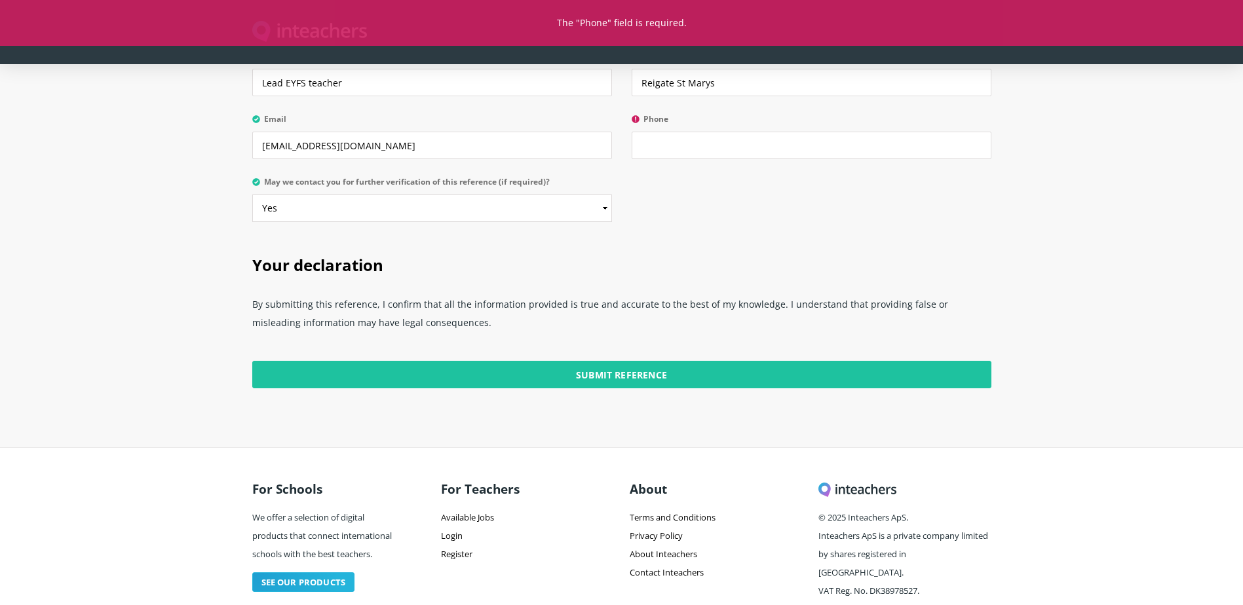
scroll to position [2994, 0]
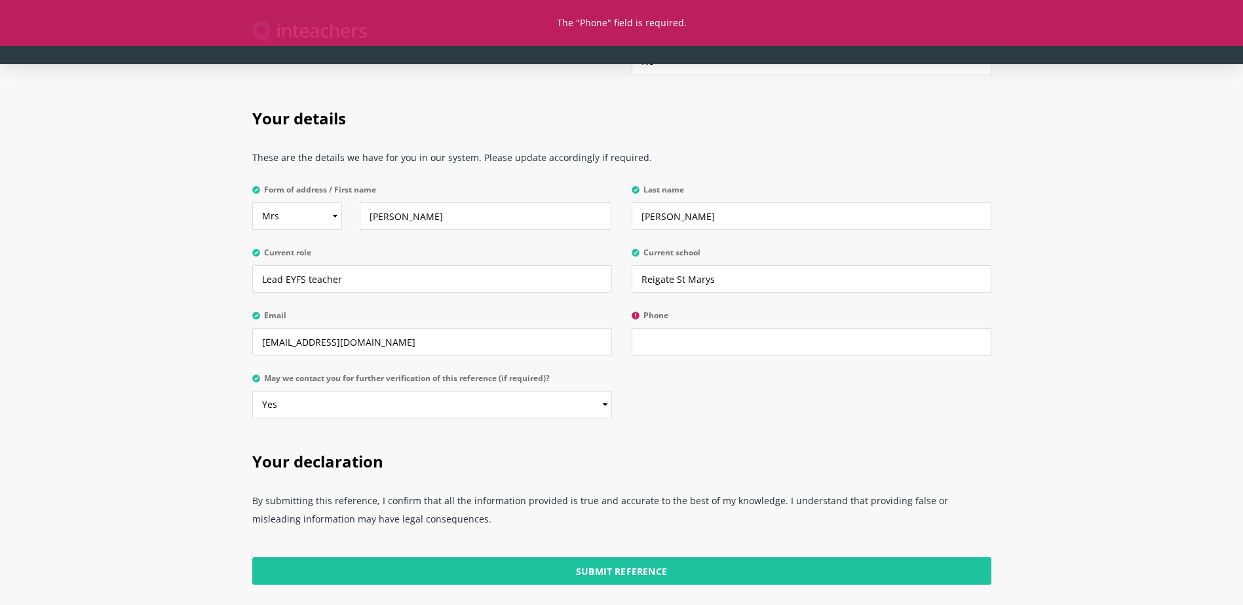
click at [730, 311] on label "Phone" at bounding box center [811, 319] width 360 height 17
click at [730, 328] on input "Phone" at bounding box center [811, 342] width 360 height 28
click at [728, 328] on input "Phone" at bounding box center [811, 342] width 360 height 28
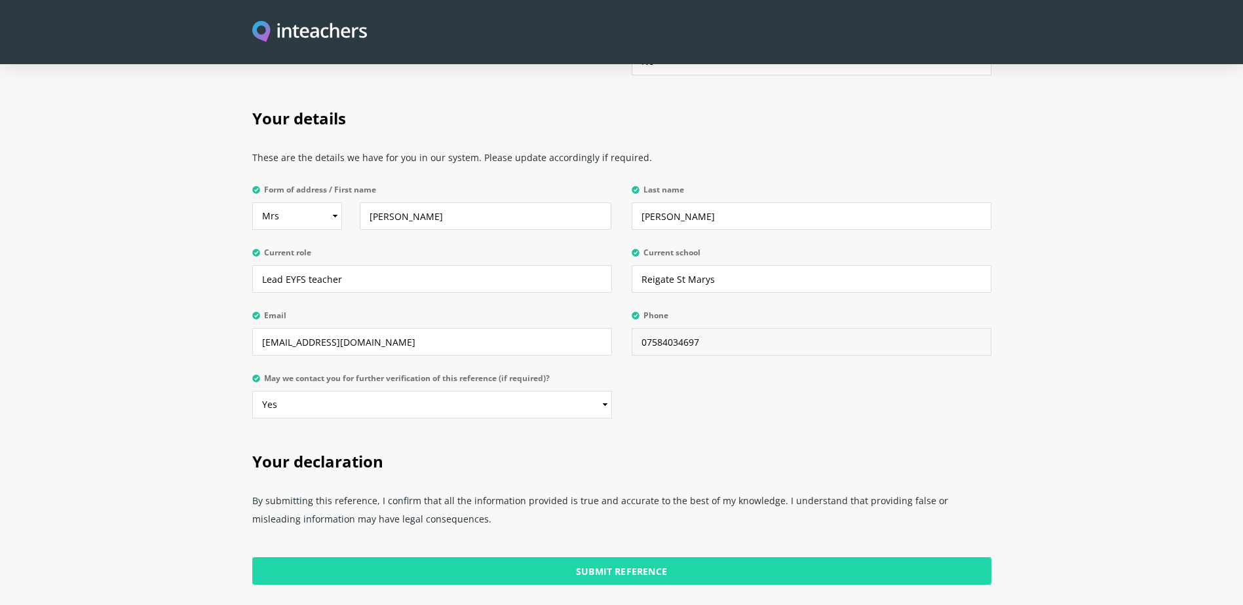
type input "07584034697"
click at [614, 557] on input "Submit Reference" at bounding box center [621, 571] width 739 height 28
